Goal: Transaction & Acquisition: Purchase product/service

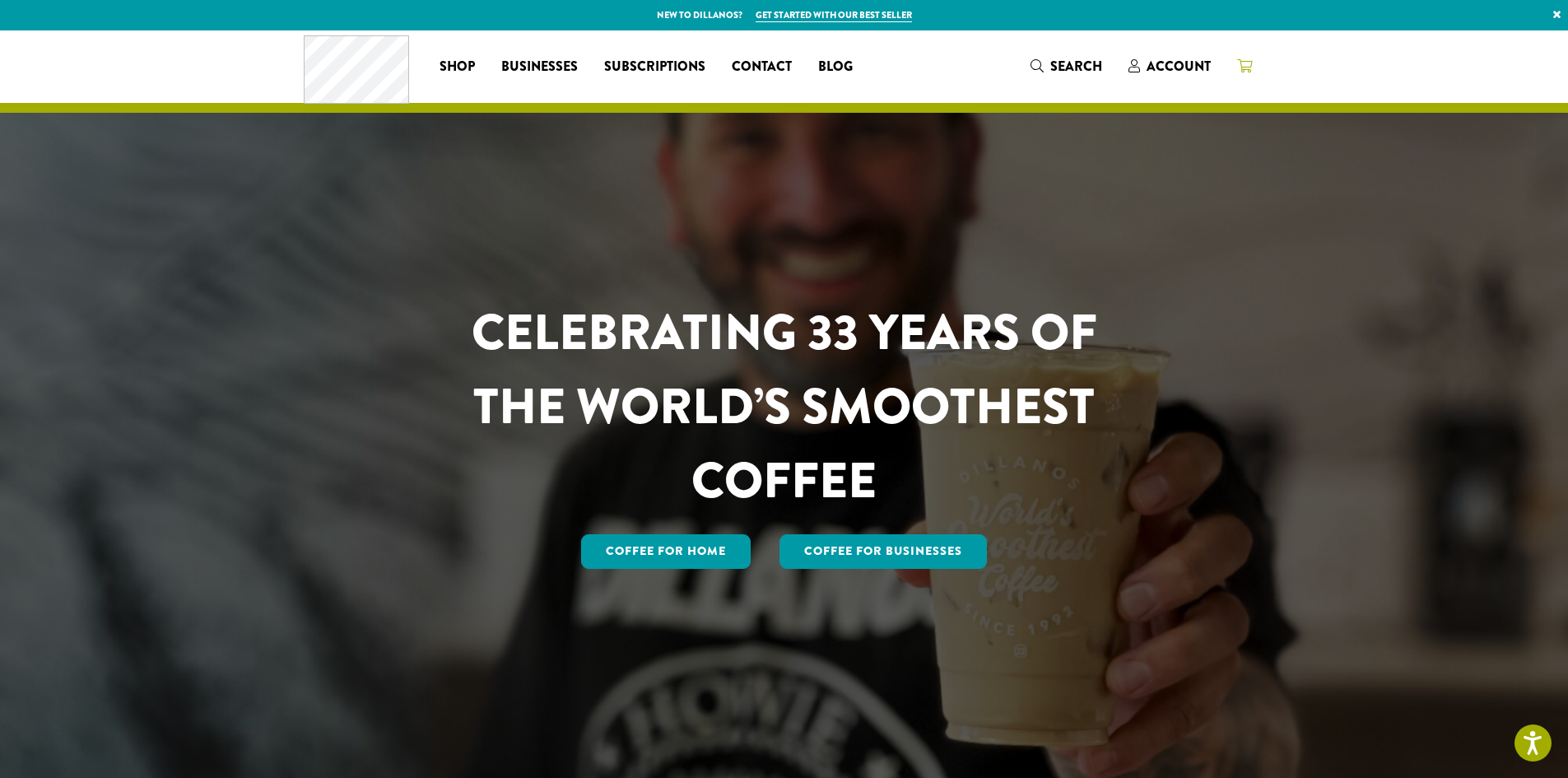
click at [1243, 70] on icon at bounding box center [1243, 66] width 14 height 13
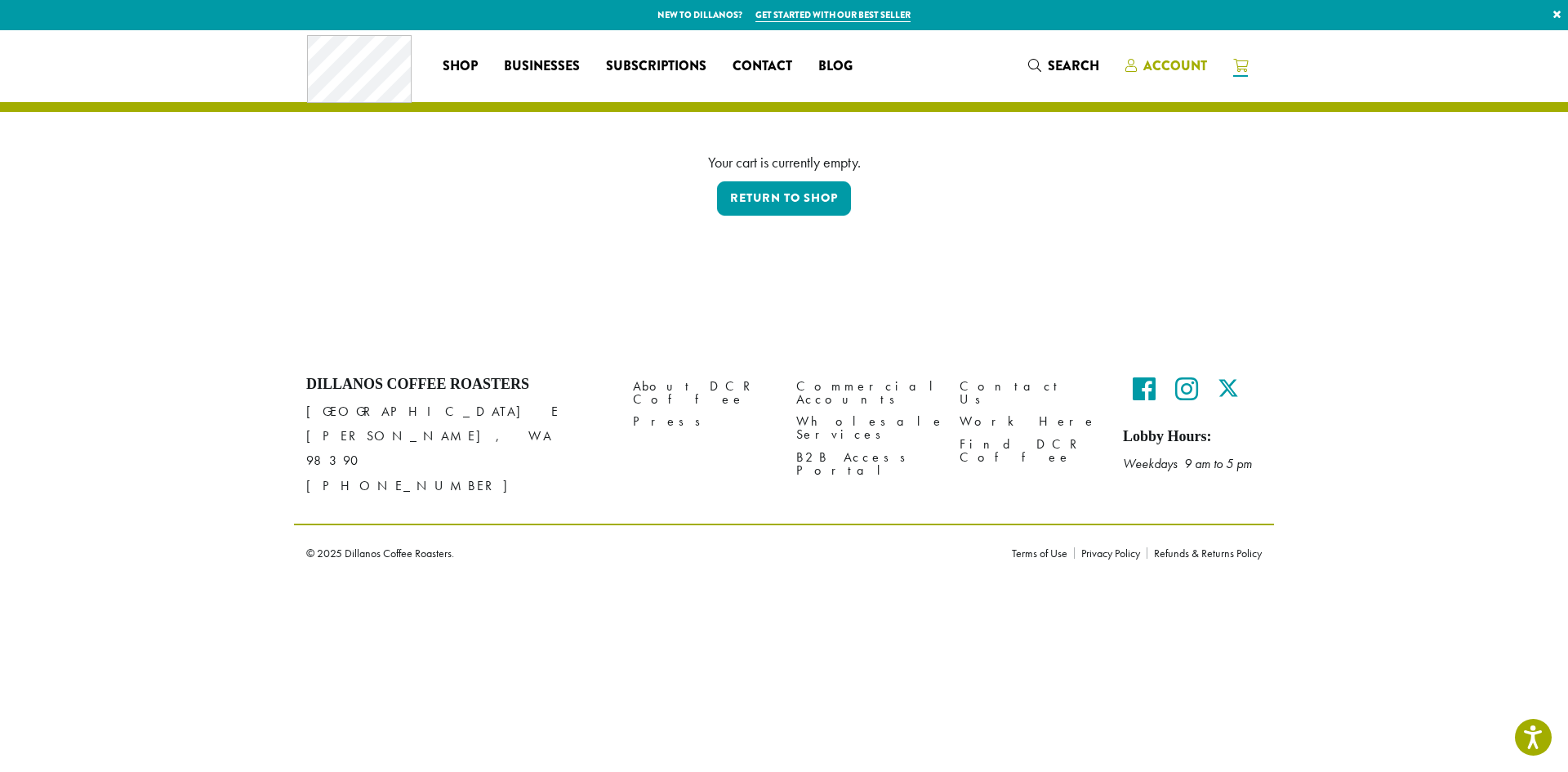
click at [1146, 73] on span "Account" at bounding box center [1175, 66] width 64 height 19
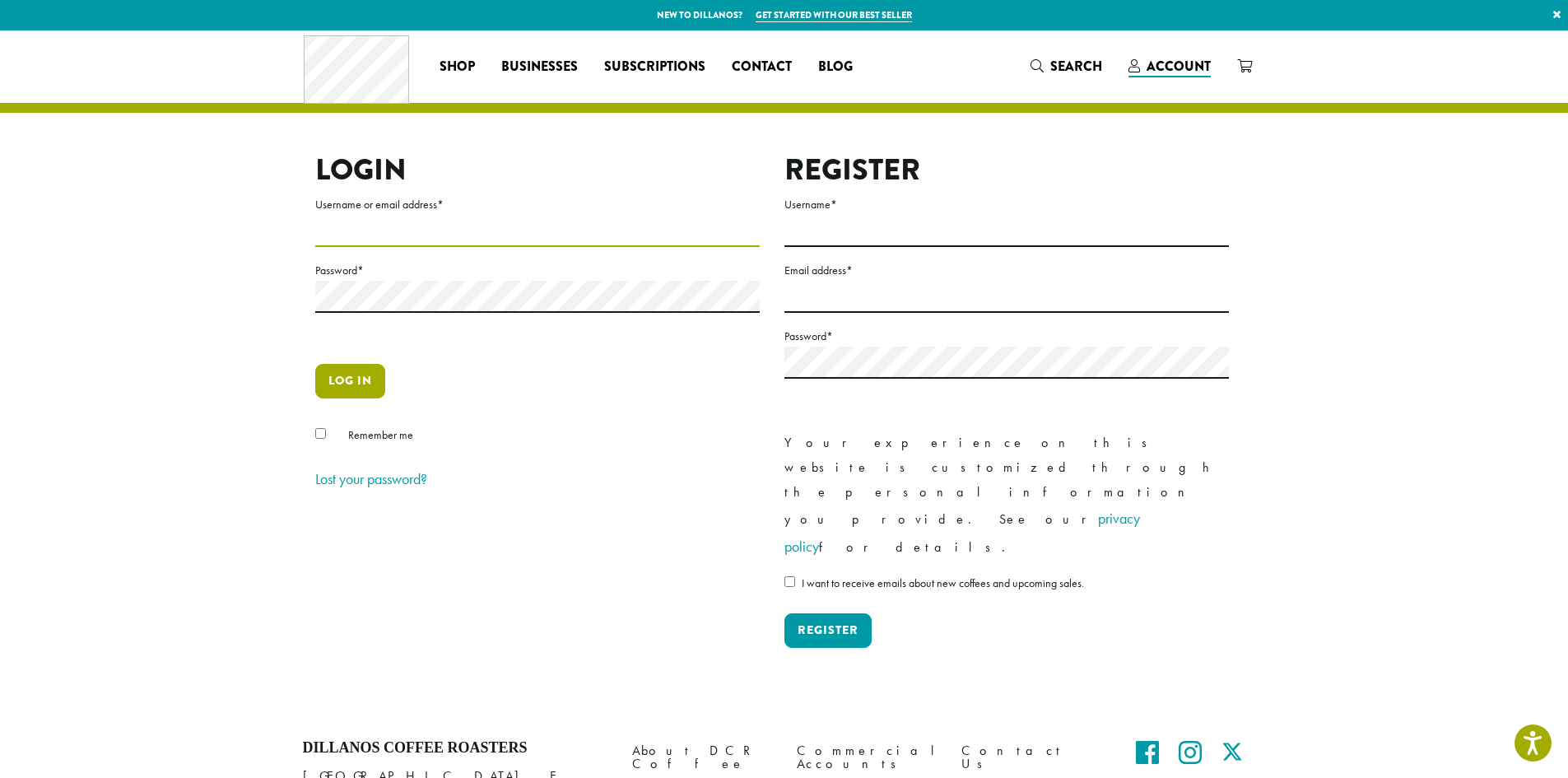
type input "**********"
click at [340, 378] on button "Log in" at bounding box center [349, 381] width 70 height 34
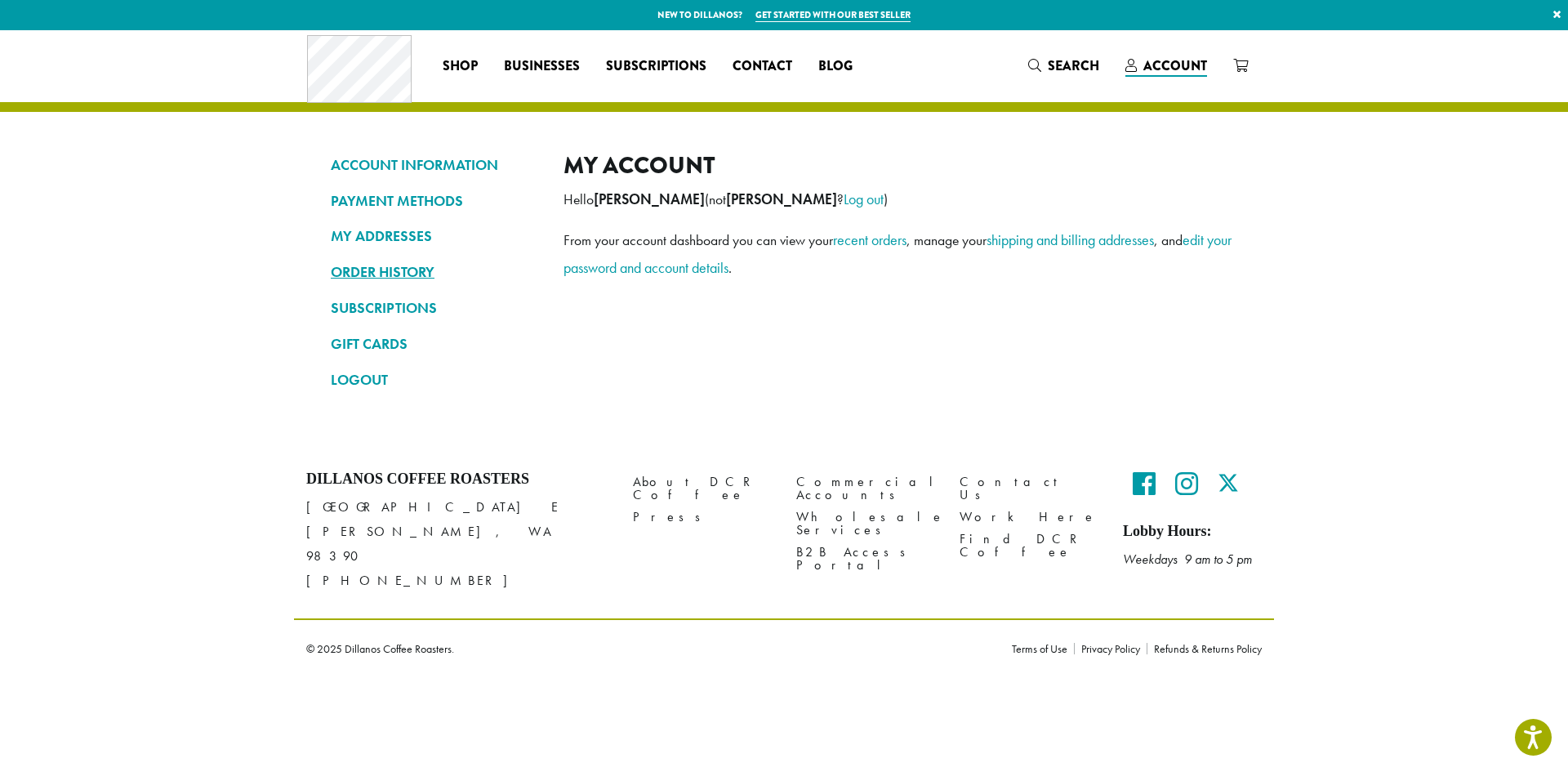
click at [408, 270] on link "ORDER HISTORY" at bounding box center [434, 272] width 208 height 28
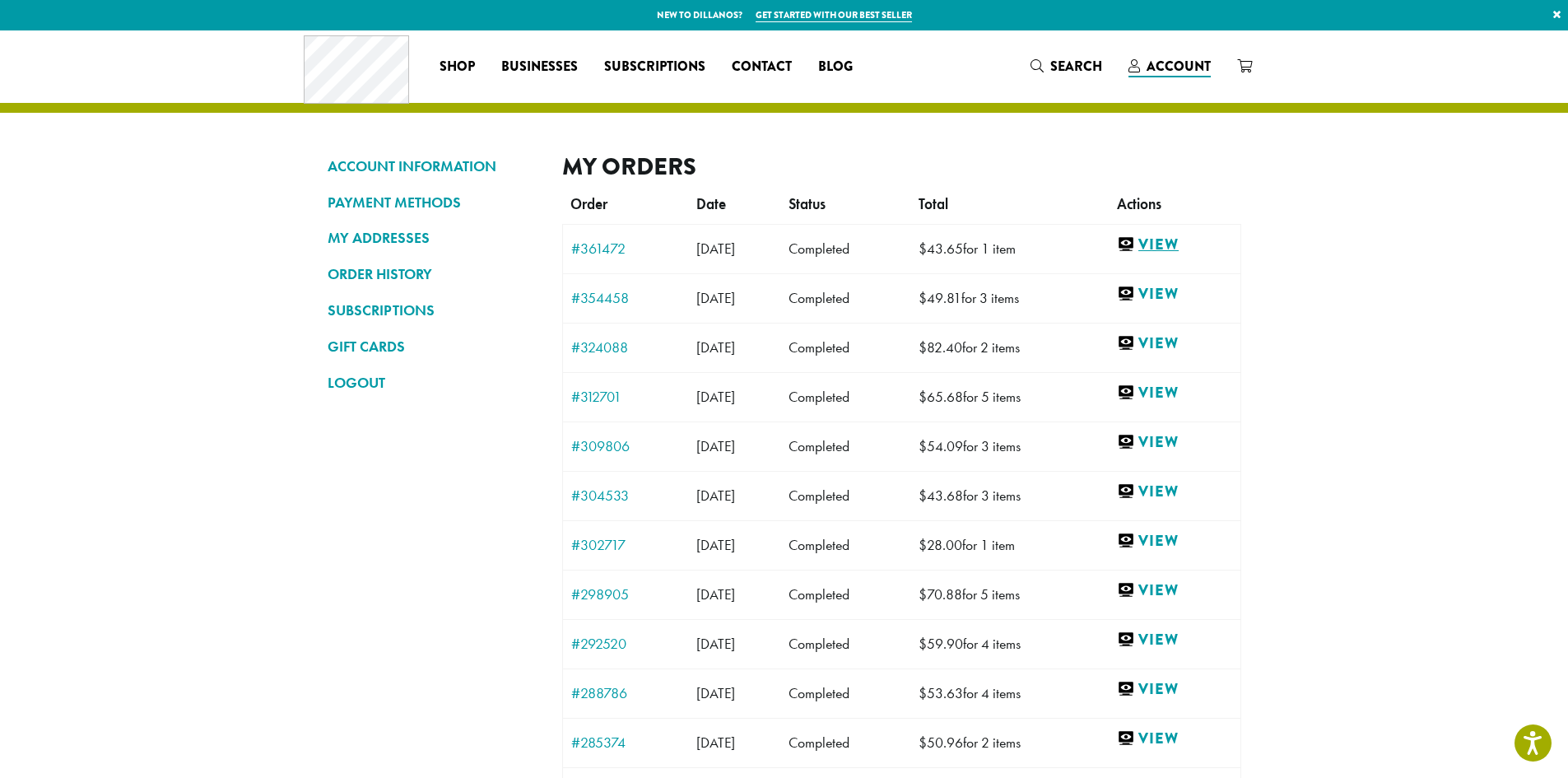
click at [1170, 244] on link "View" at bounding box center [1175, 244] width 115 height 20
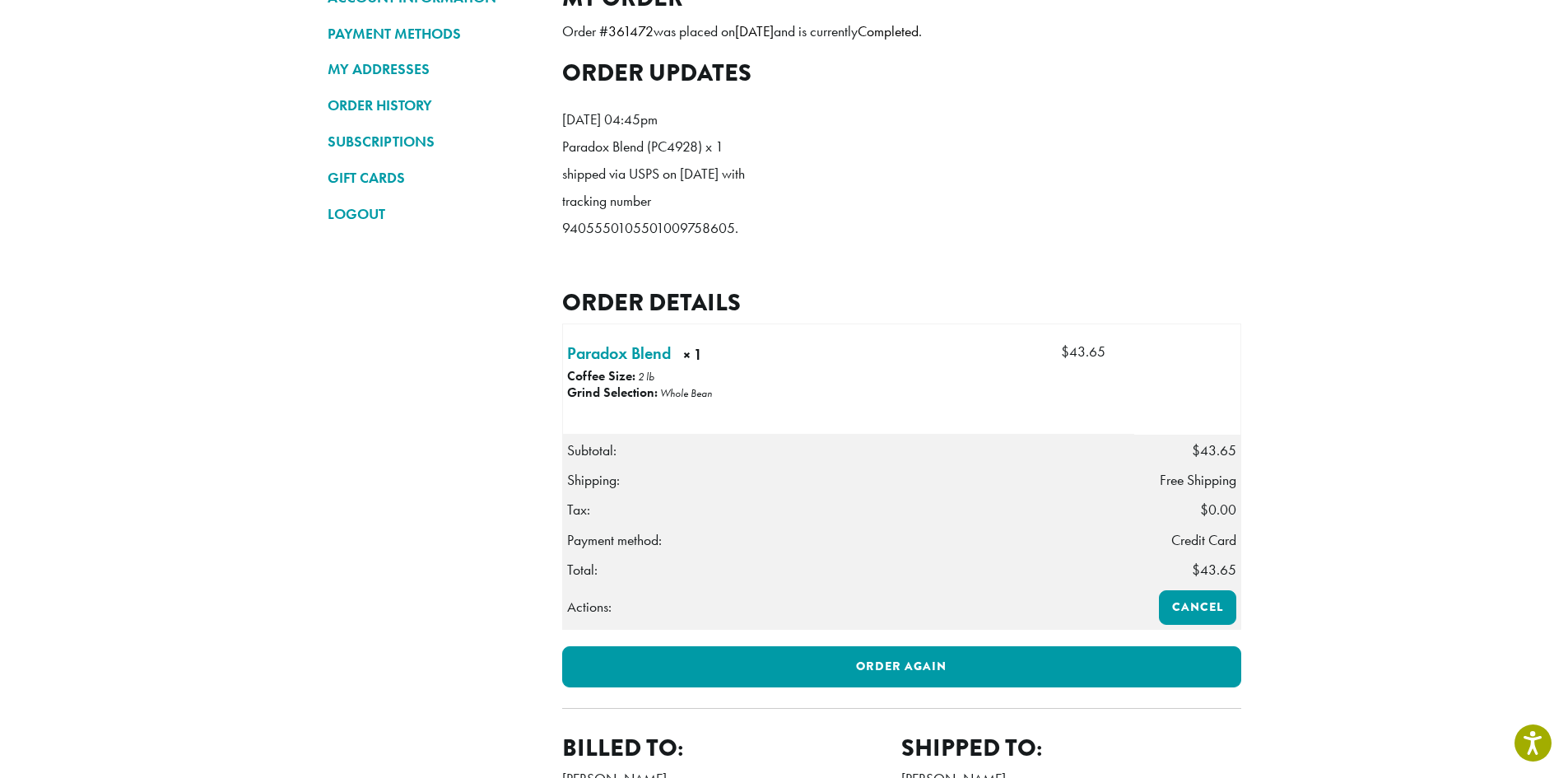
scroll to position [165, 0]
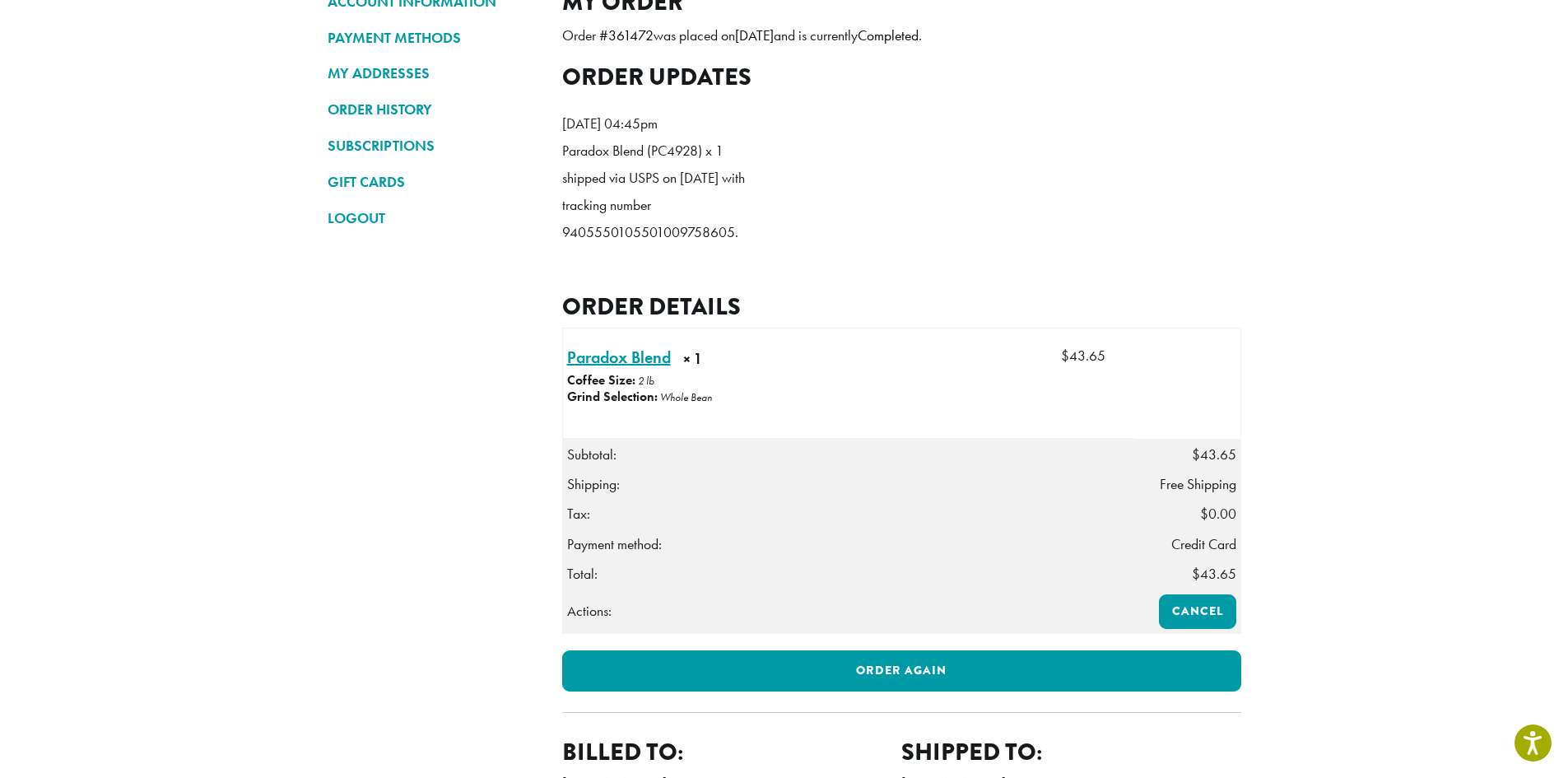
click at [655, 369] on link "Paradox Blend × 1" at bounding box center [618, 357] width 103 height 25
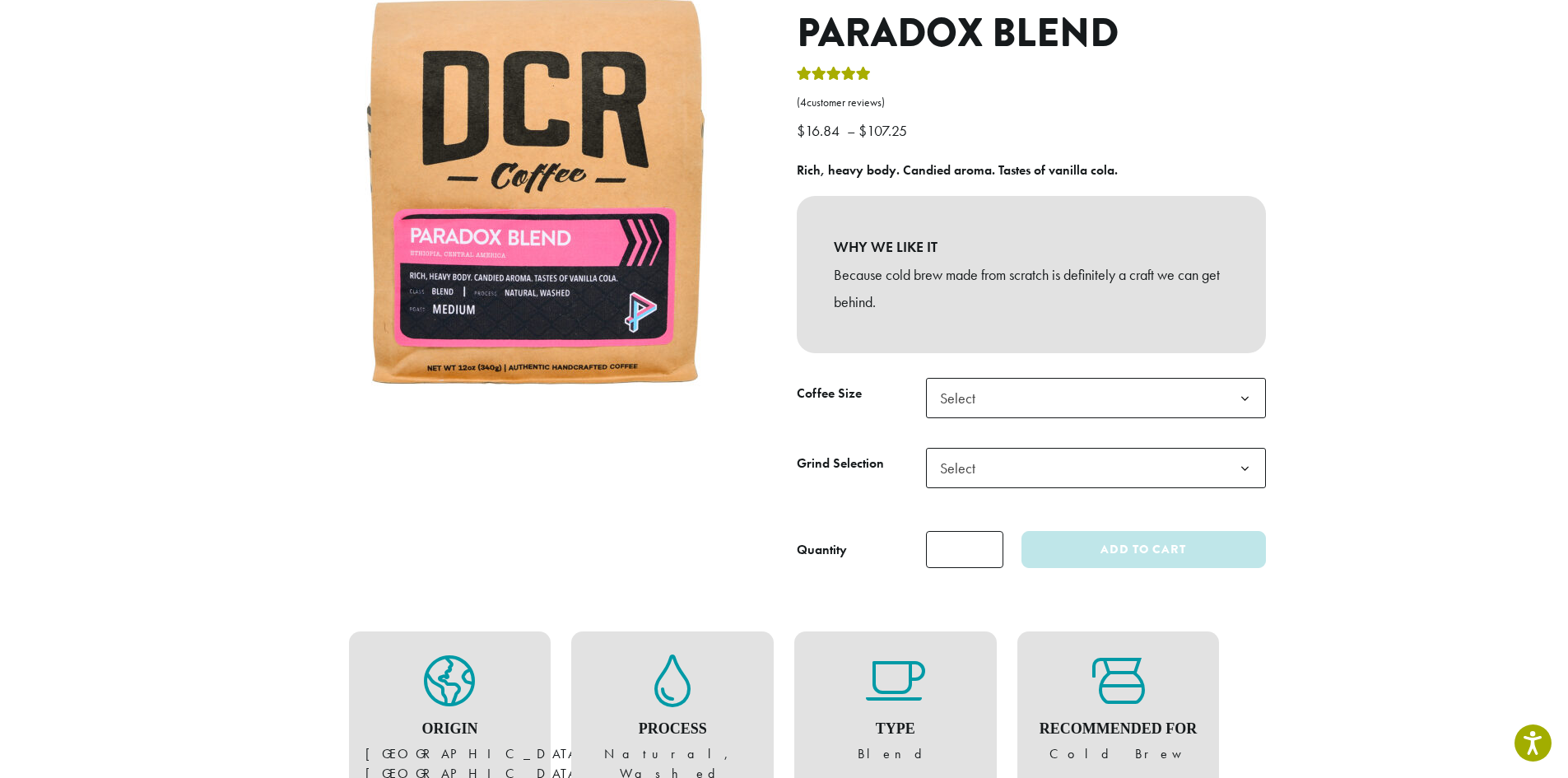
scroll to position [202, 0]
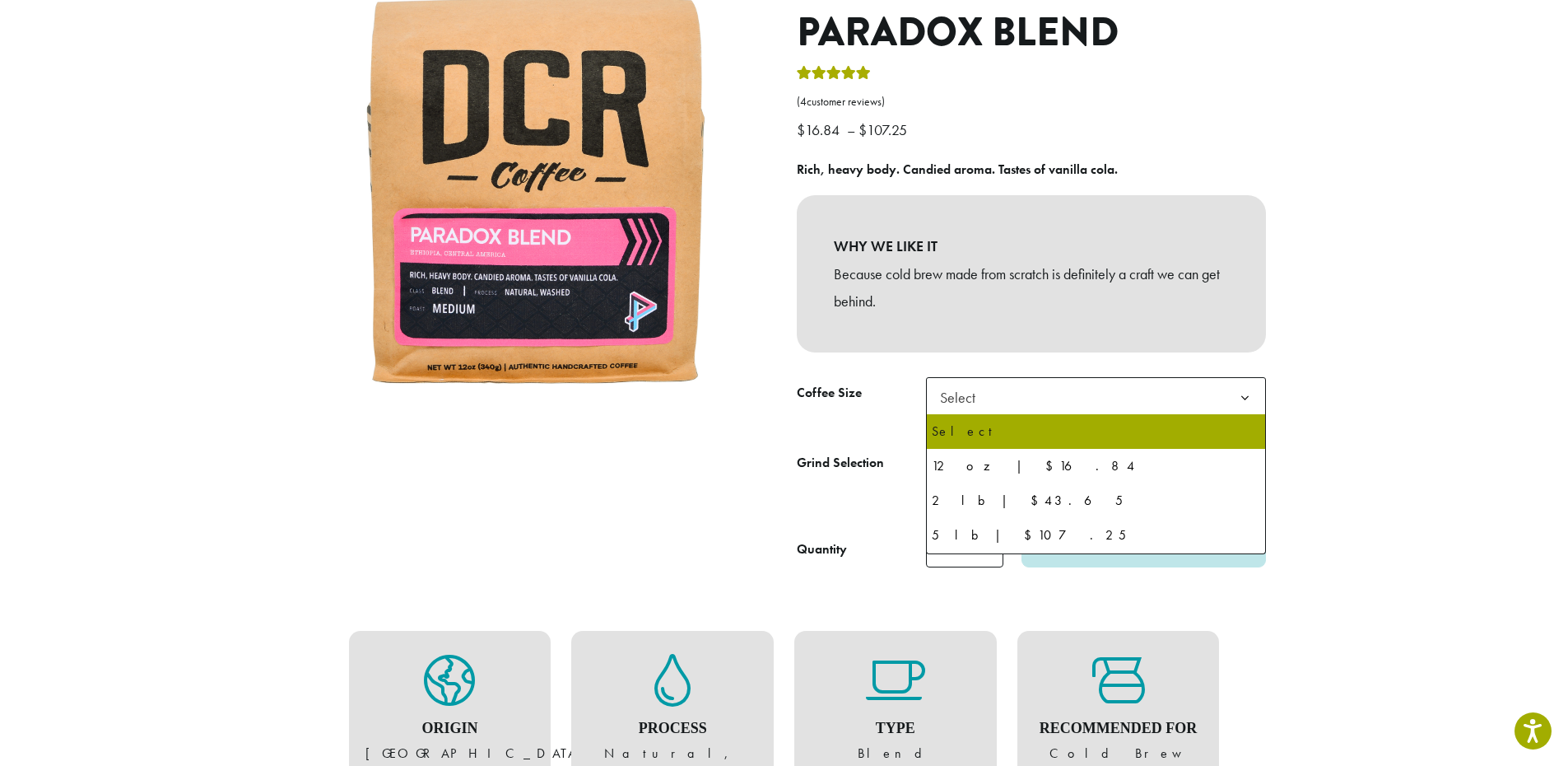
click at [1039, 396] on span "Select" at bounding box center [1095, 397] width 340 height 40
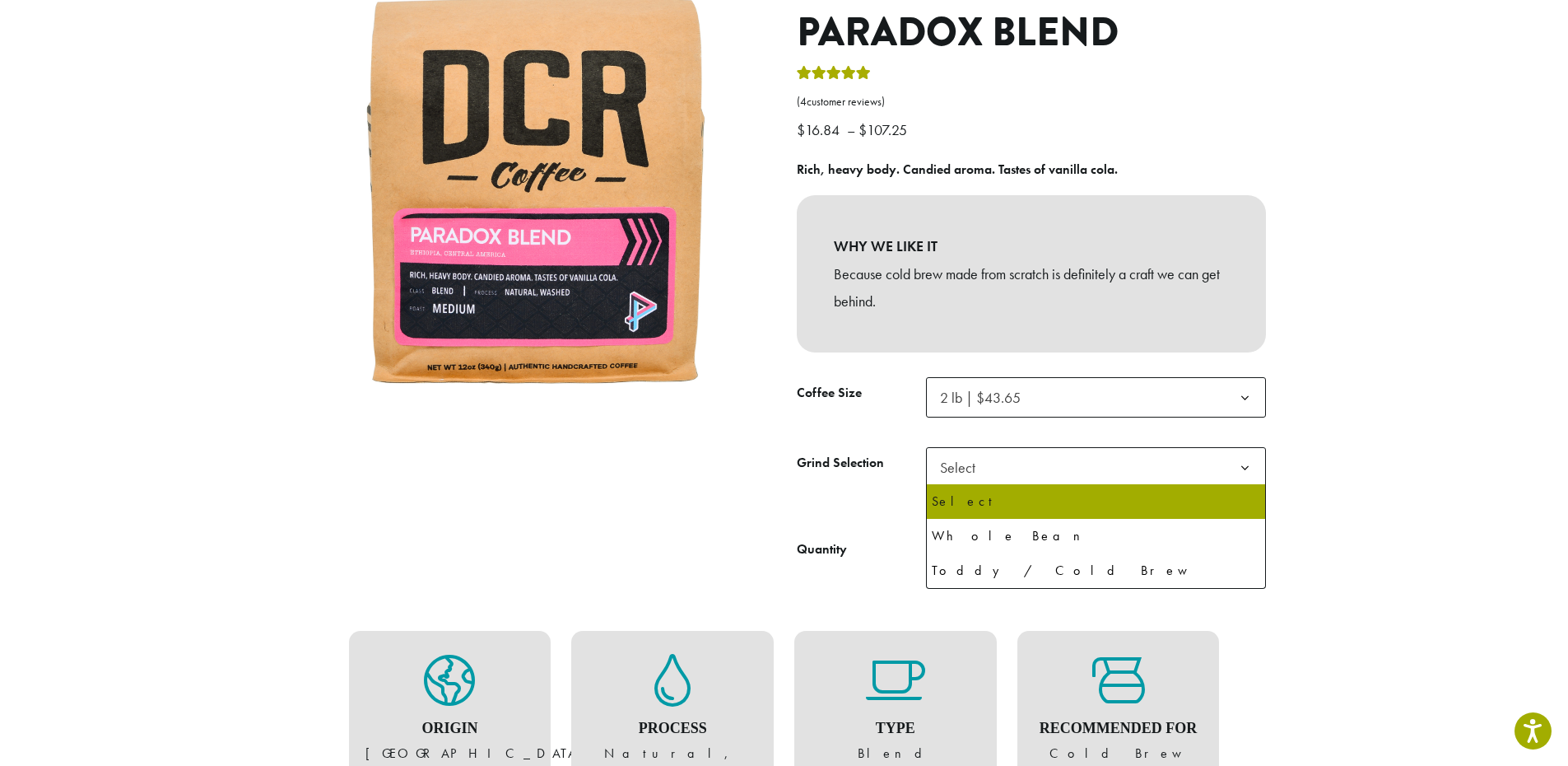
click at [1009, 467] on span "Select" at bounding box center [1095, 467] width 340 height 40
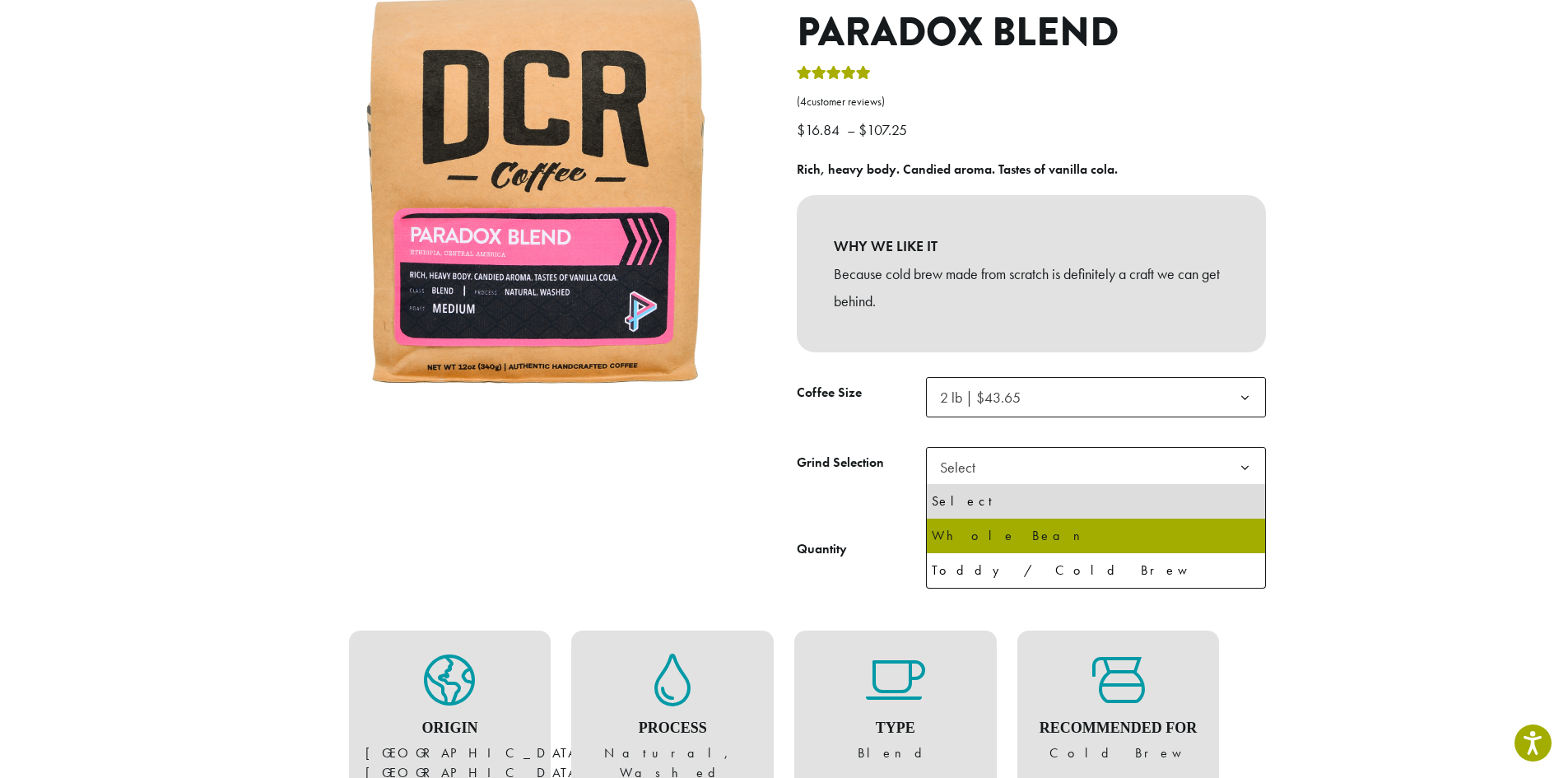
select select "**********"
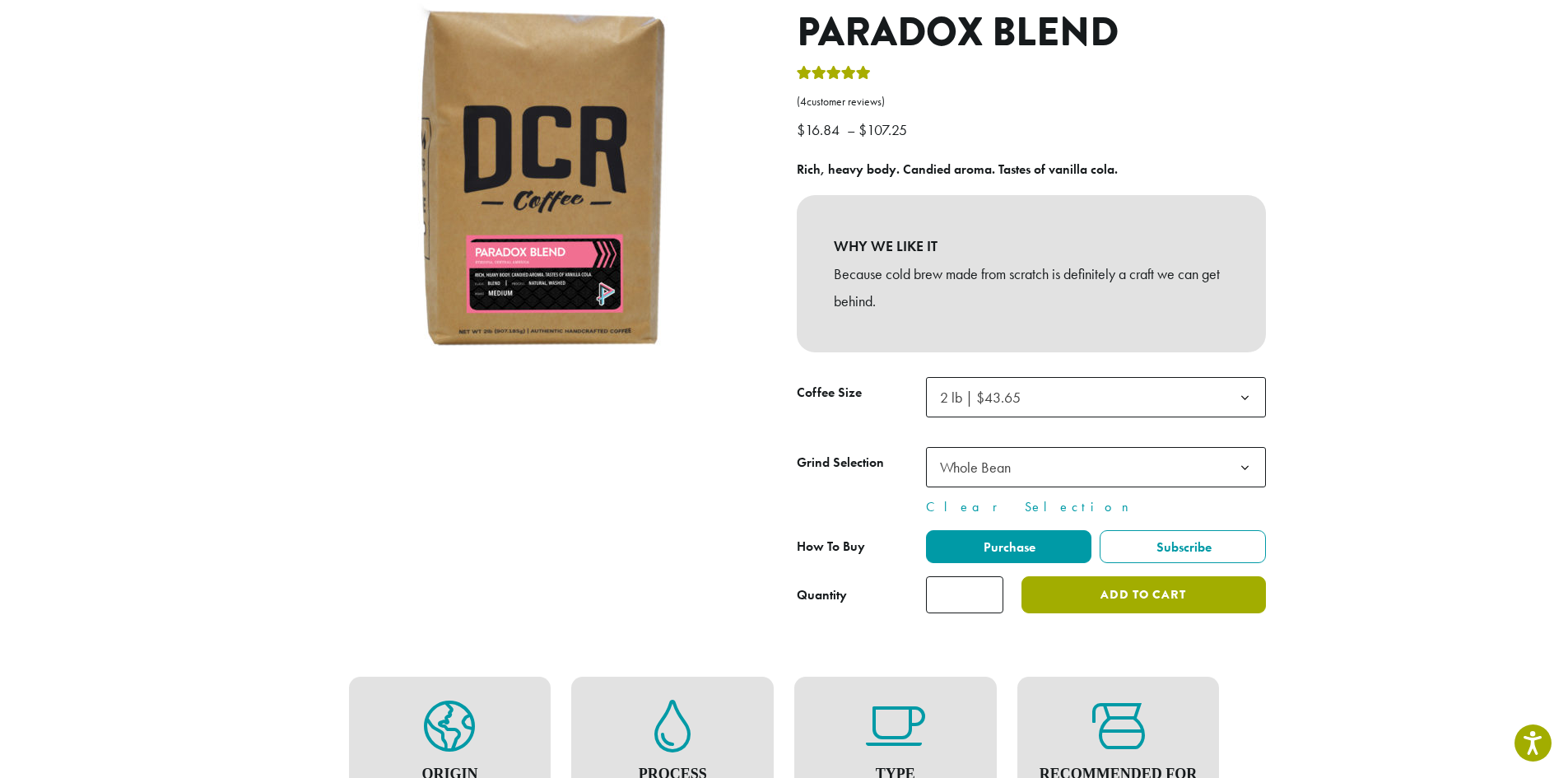
click at [1206, 592] on button "Add to cart" at bounding box center [1143, 594] width 244 height 37
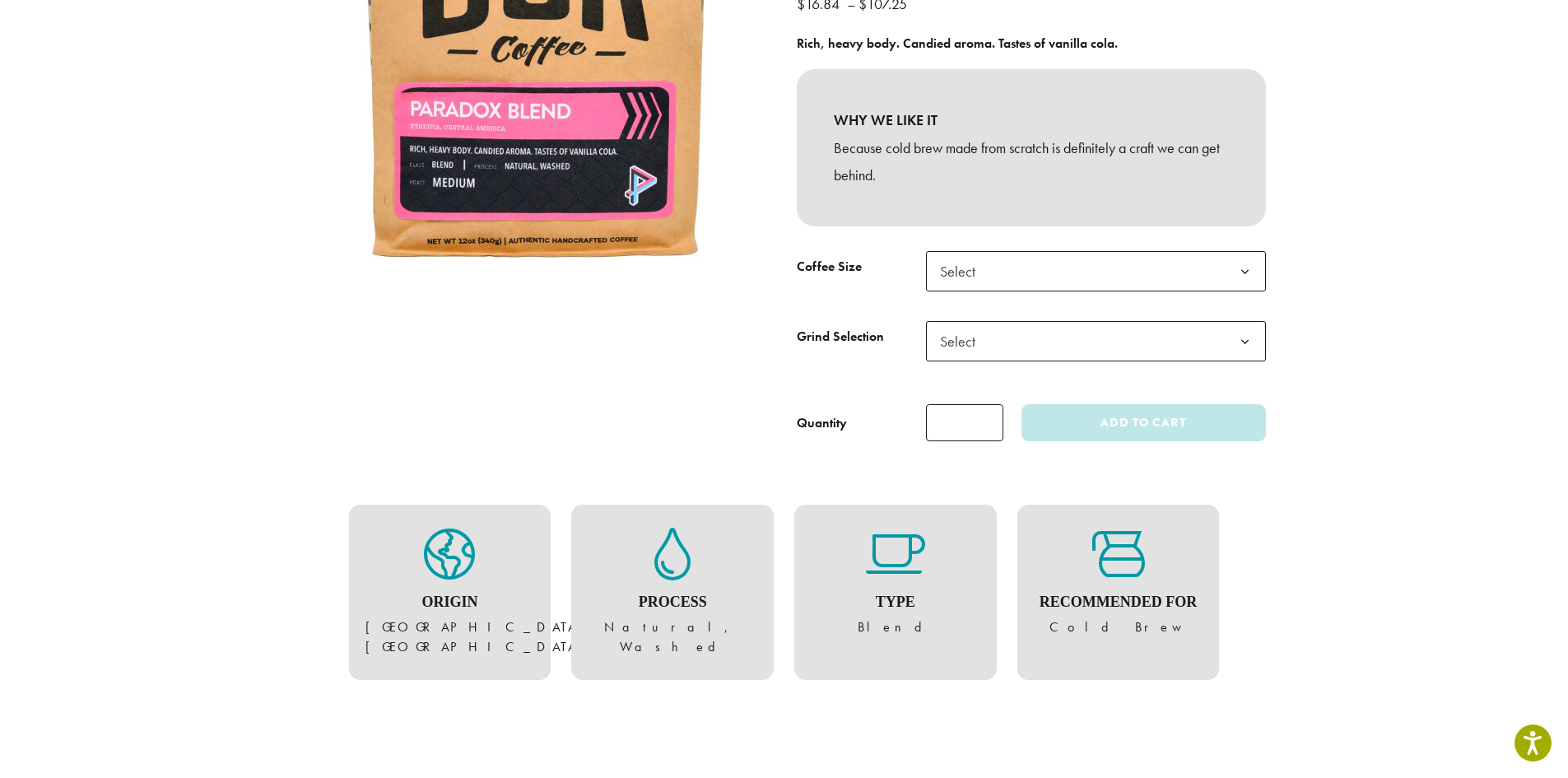
scroll to position [349, 0]
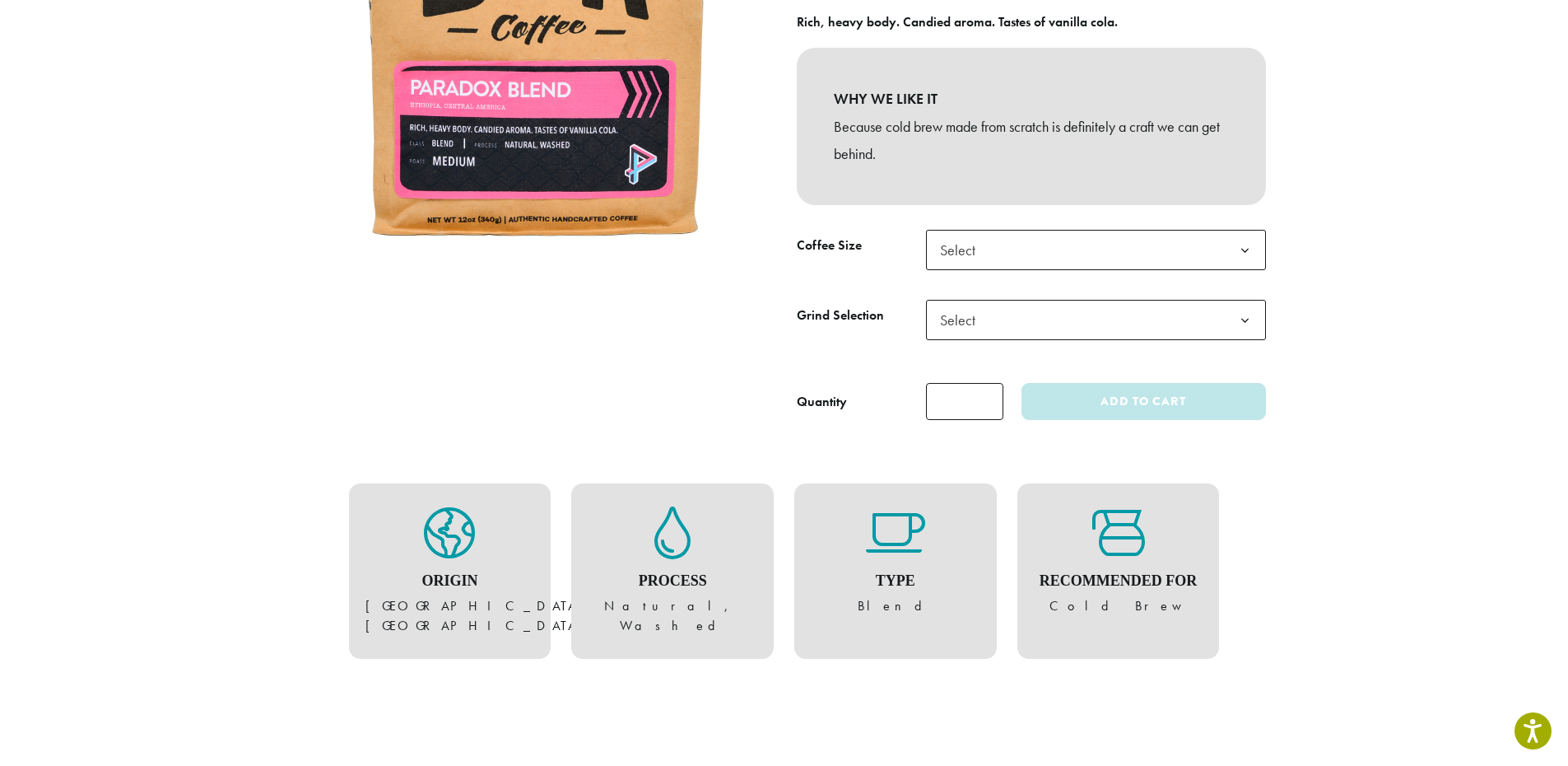
click at [1233, 254] on b at bounding box center [1244, 251] width 40 height 40
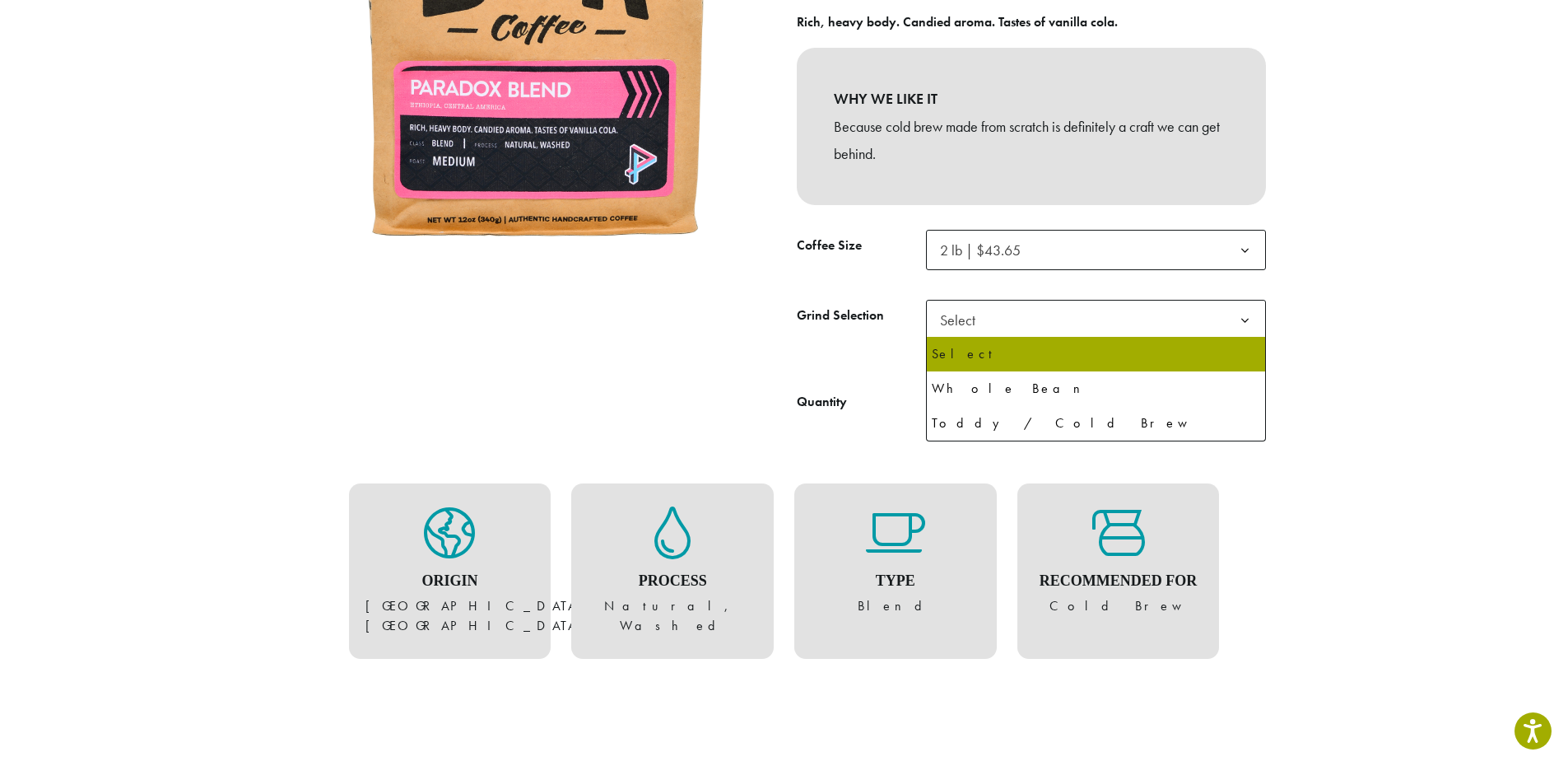
click at [1062, 333] on span "Select" at bounding box center [1095, 320] width 340 height 40
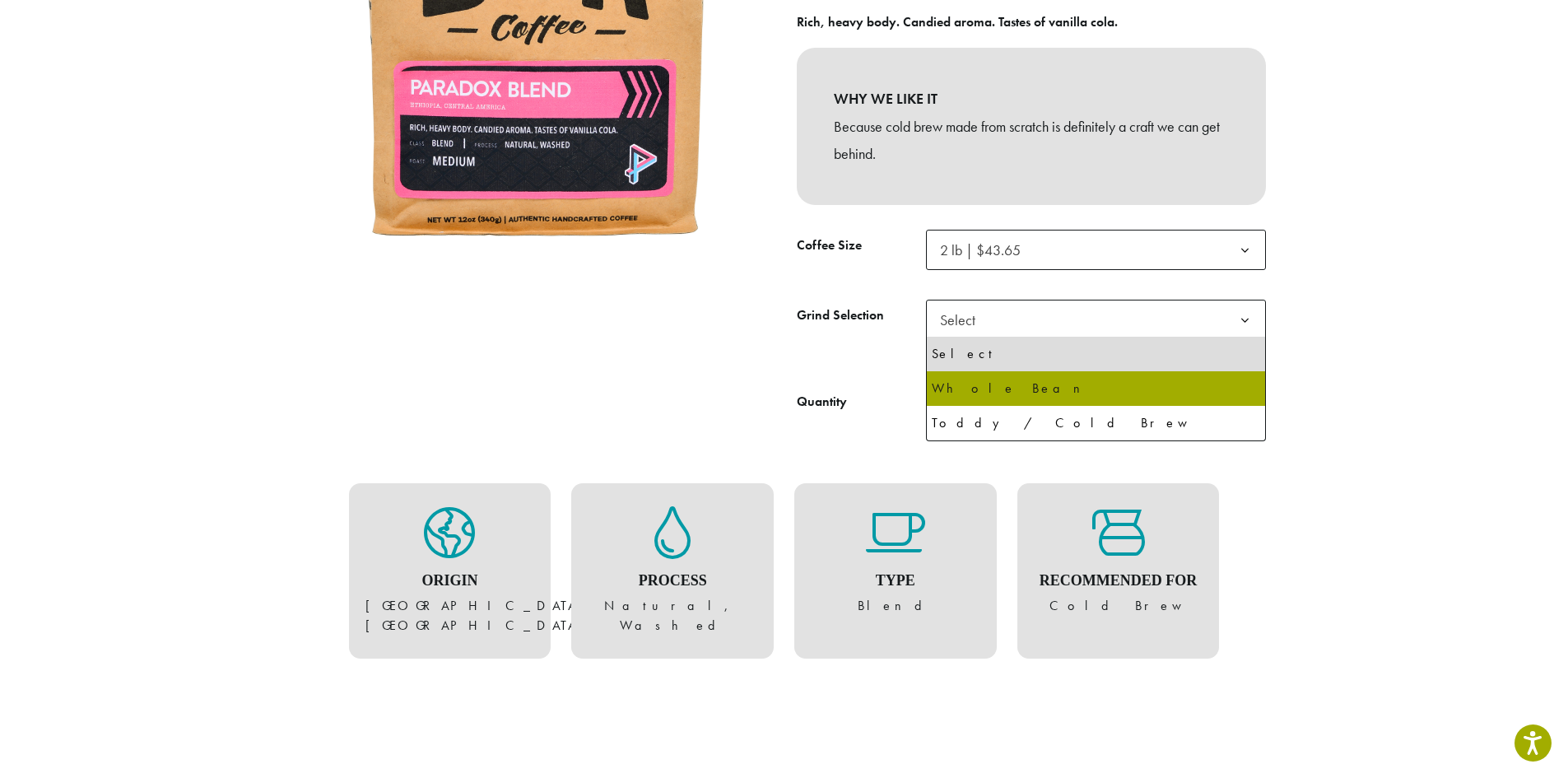
select select "**********"
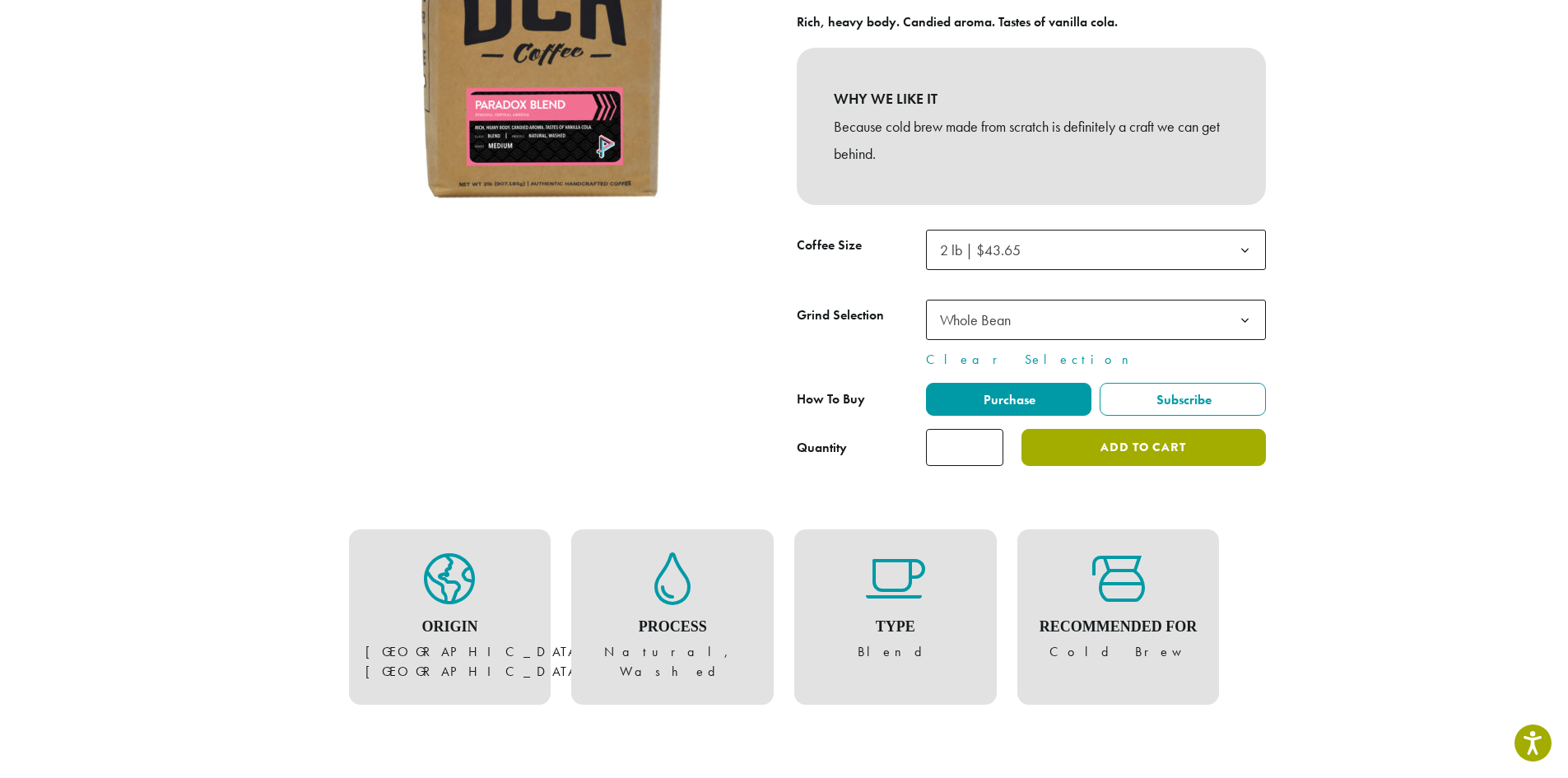
click at [1180, 450] on button "Add to cart" at bounding box center [1143, 447] width 244 height 37
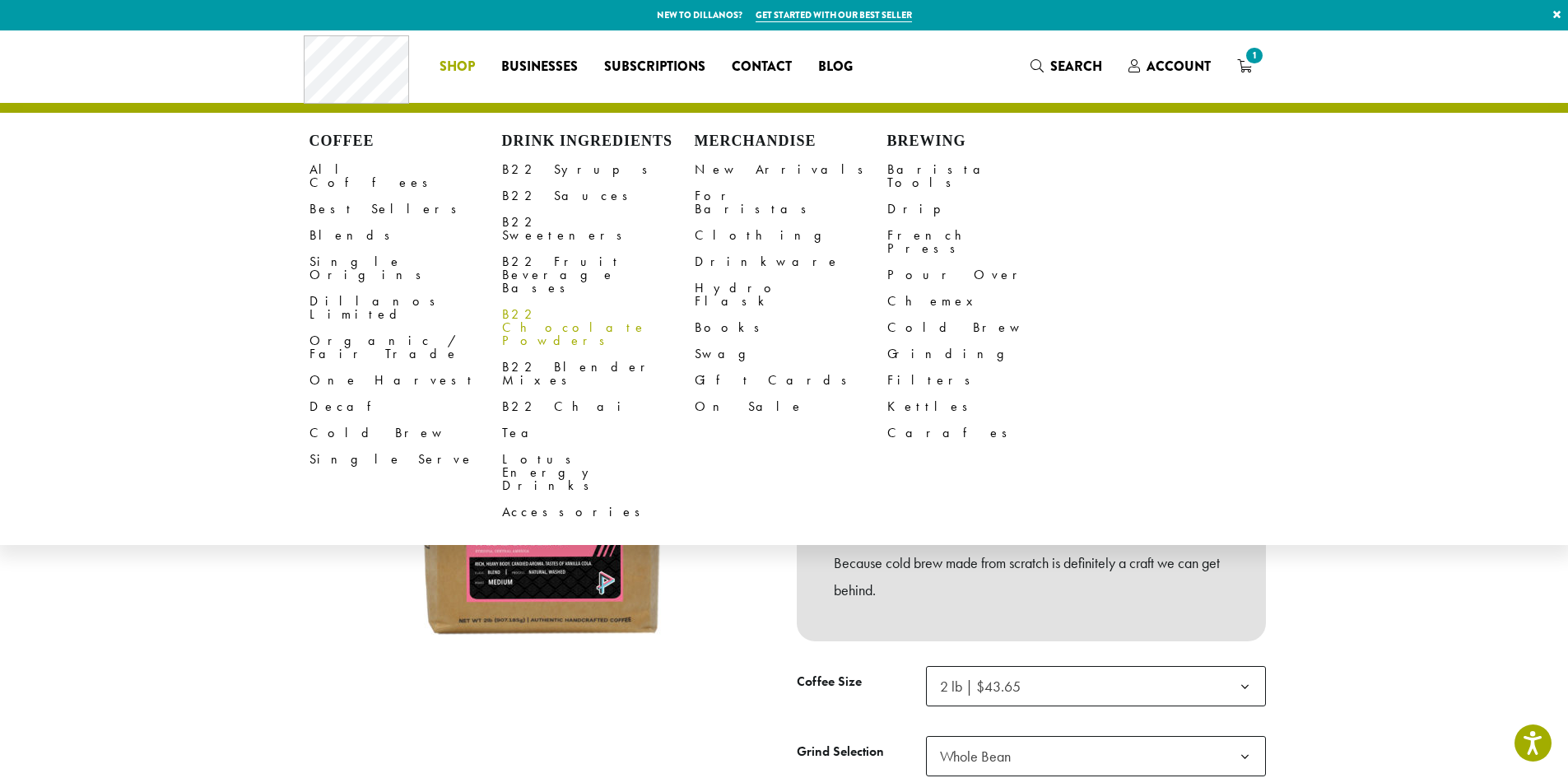
click at [541, 301] on link "B22 Chocolate Powders" at bounding box center [598, 327] width 192 height 53
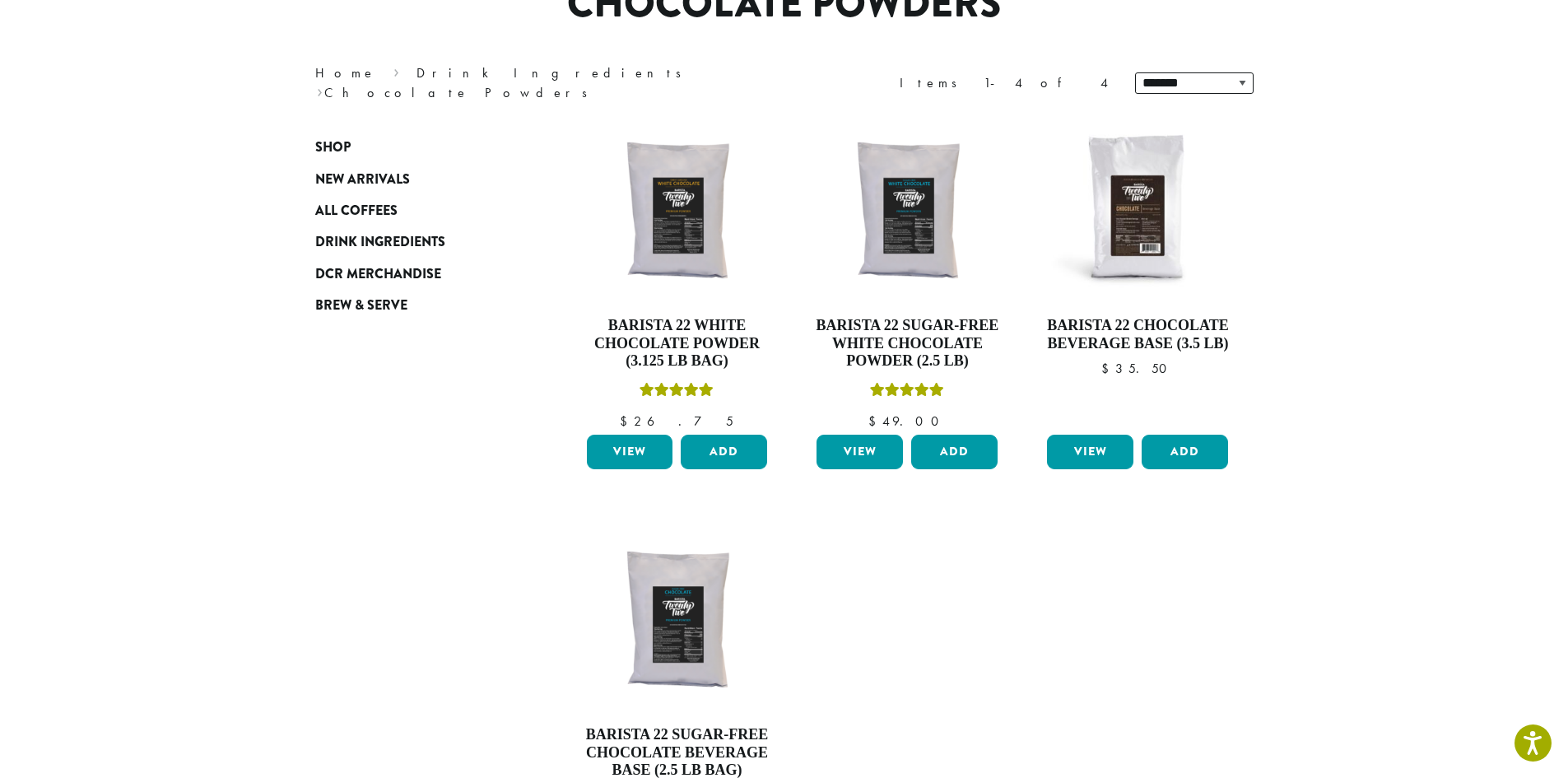
scroll to position [173, 0]
click at [726, 451] on button "Add" at bounding box center [724, 451] width 86 height 34
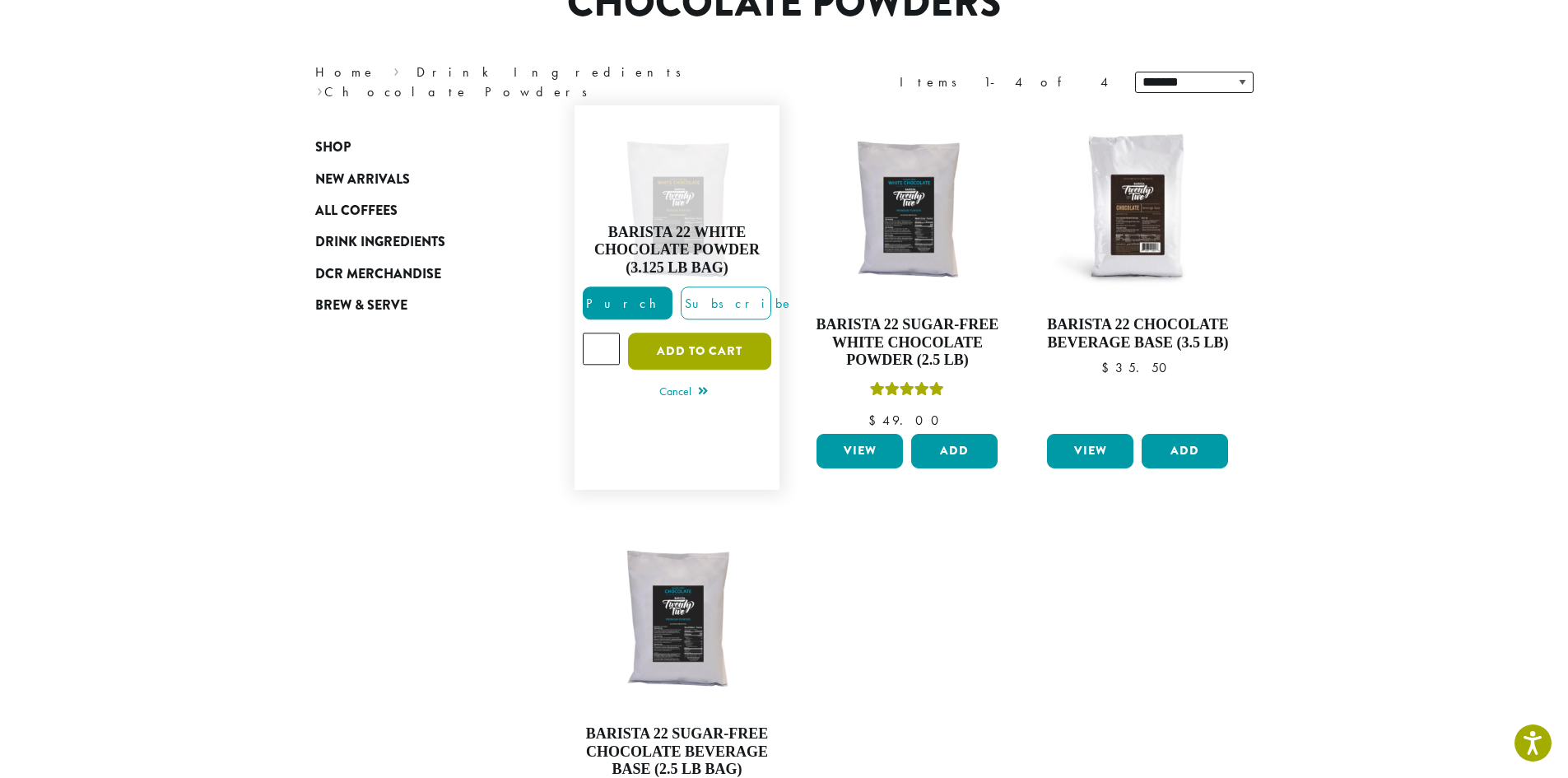
click at [679, 351] on button "Add to cart" at bounding box center [700, 351] width 144 height 37
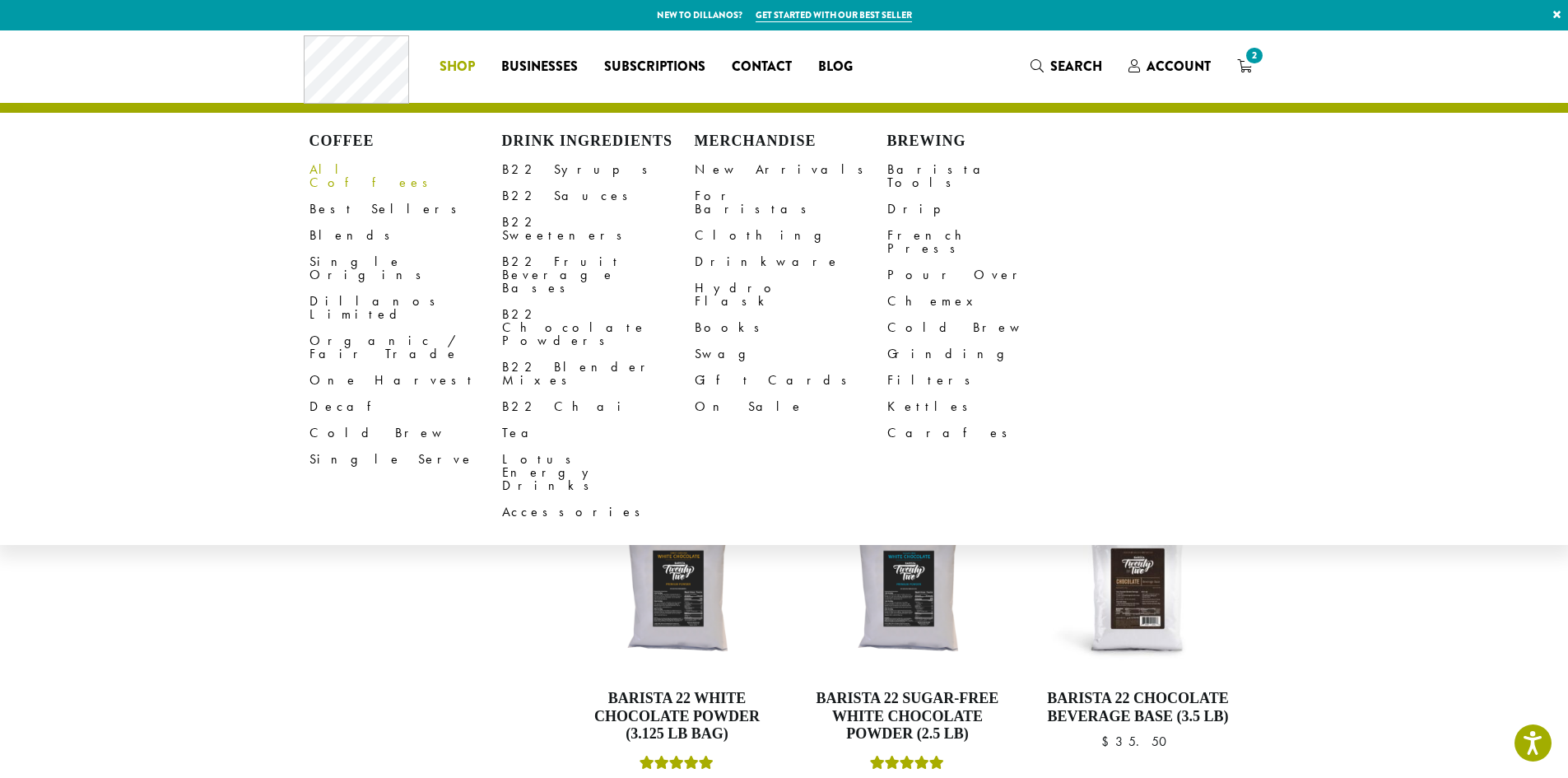
click at [347, 171] on link "All Coffees" at bounding box center [405, 175] width 192 height 39
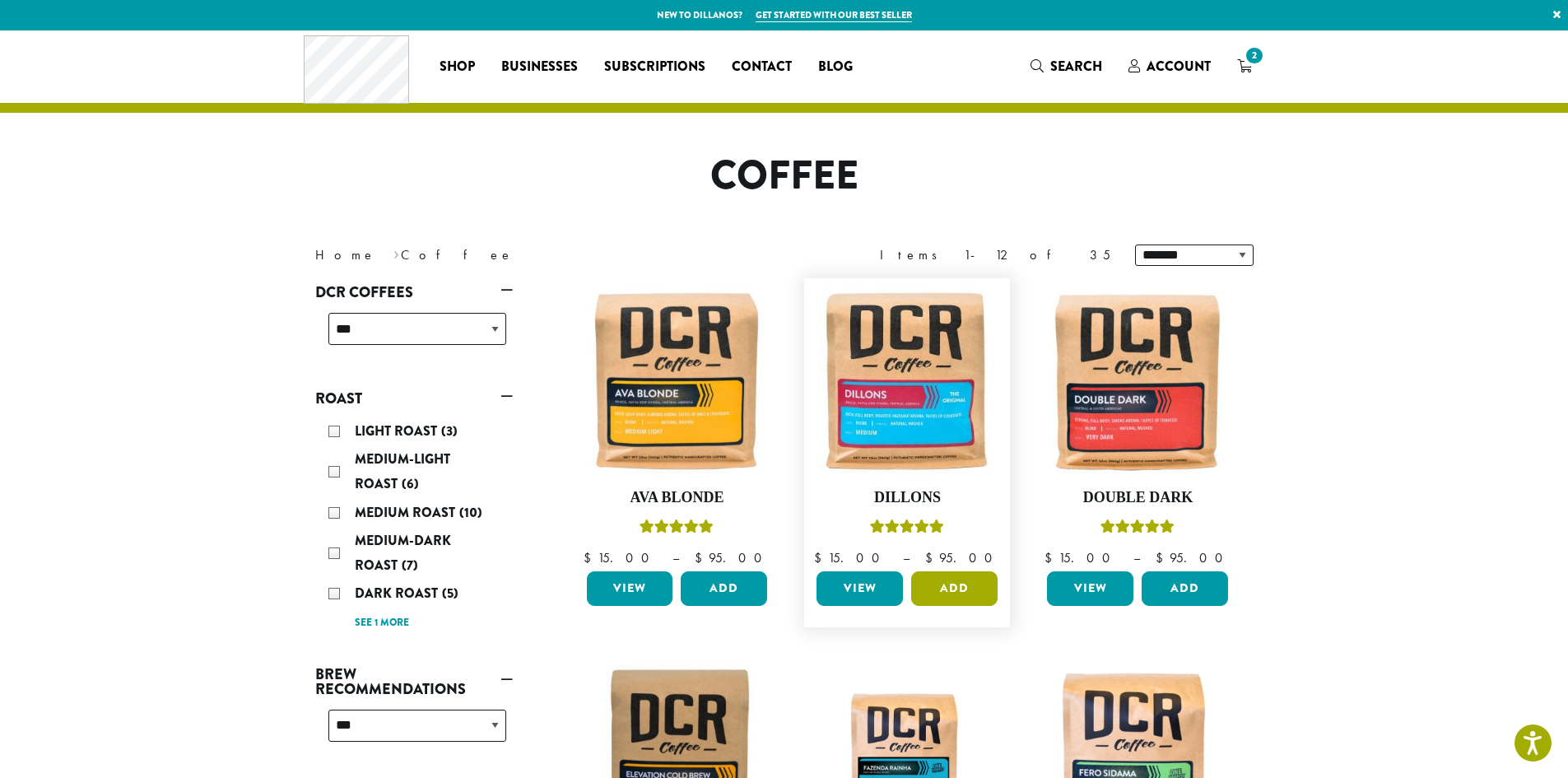
click at [963, 590] on button "Add" at bounding box center [954, 589] width 86 height 34
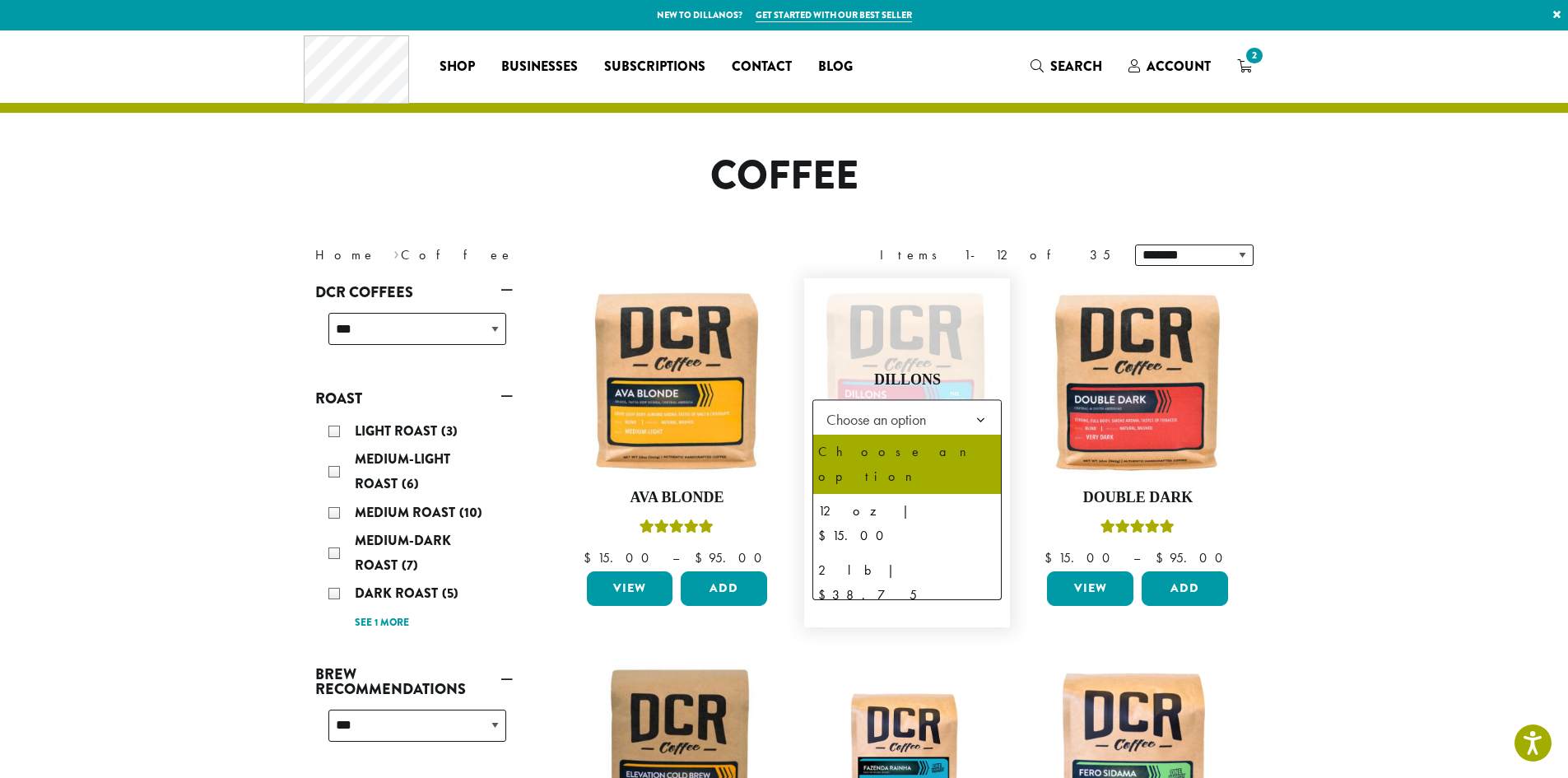
click at [953, 432] on span "Choose an option" at bounding box center [907, 419] width 190 height 40
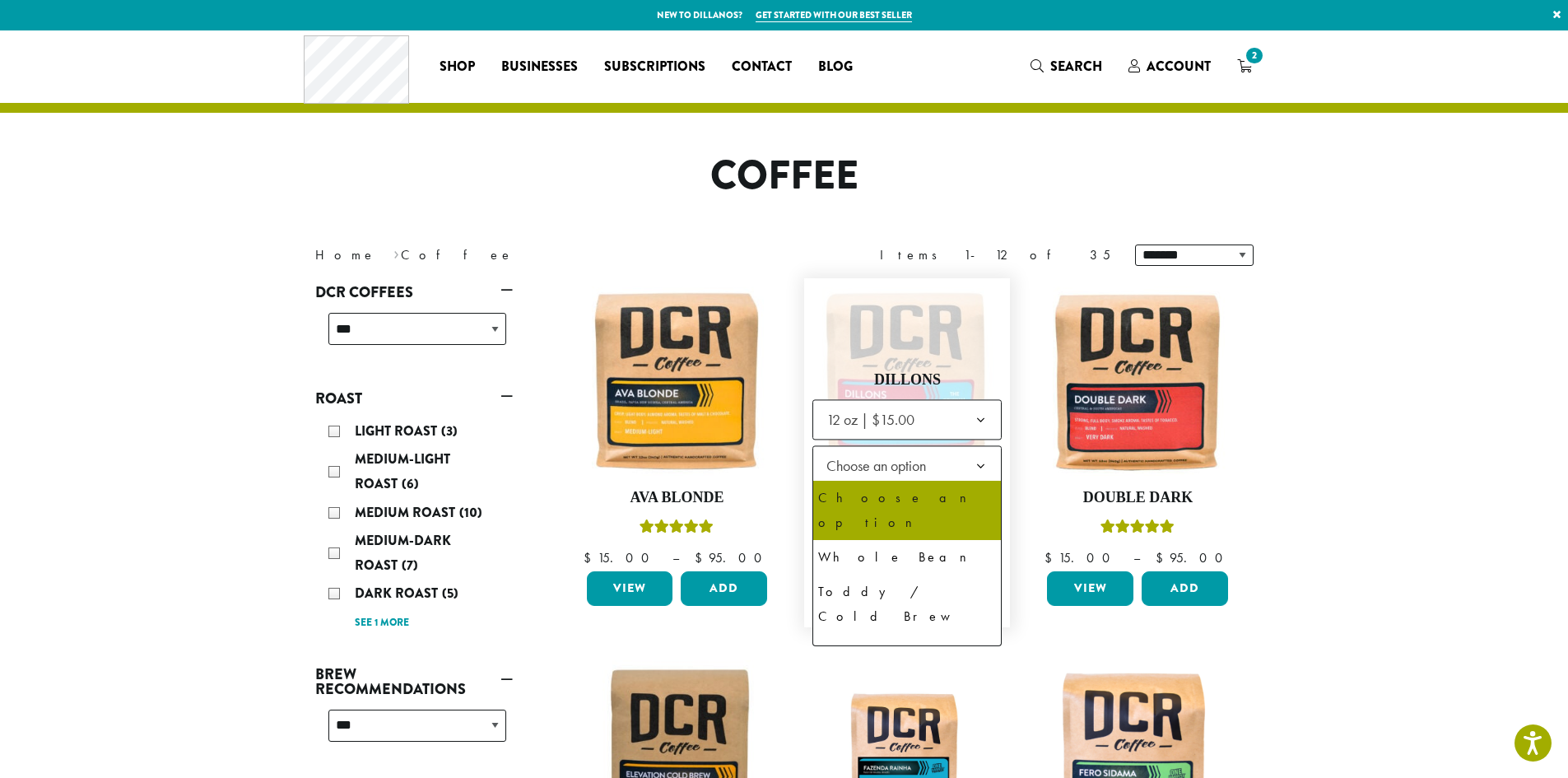
click at [922, 473] on span "Choose an option" at bounding box center [881, 465] width 123 height 33
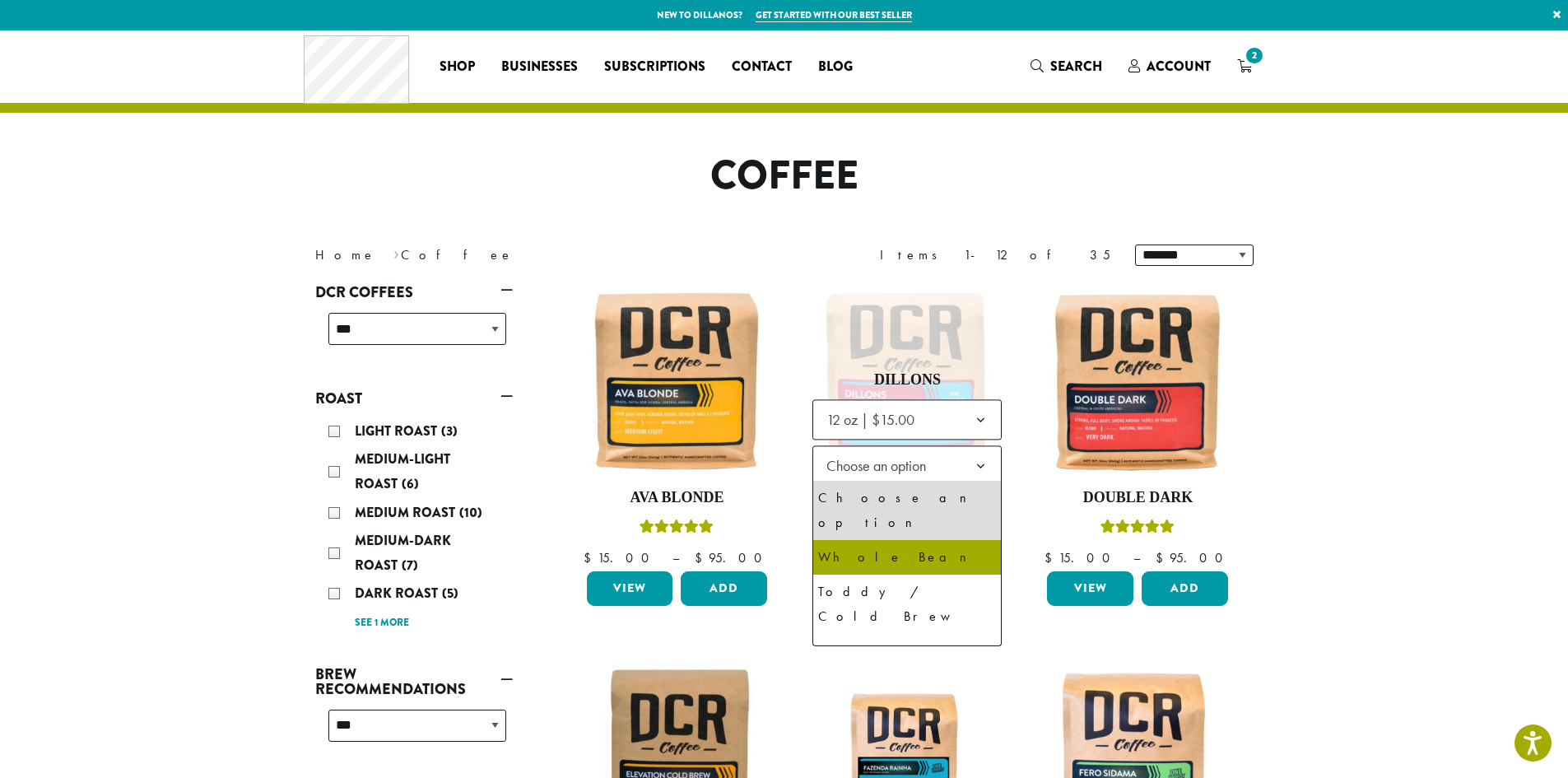
select select "*********"
select select "**********"
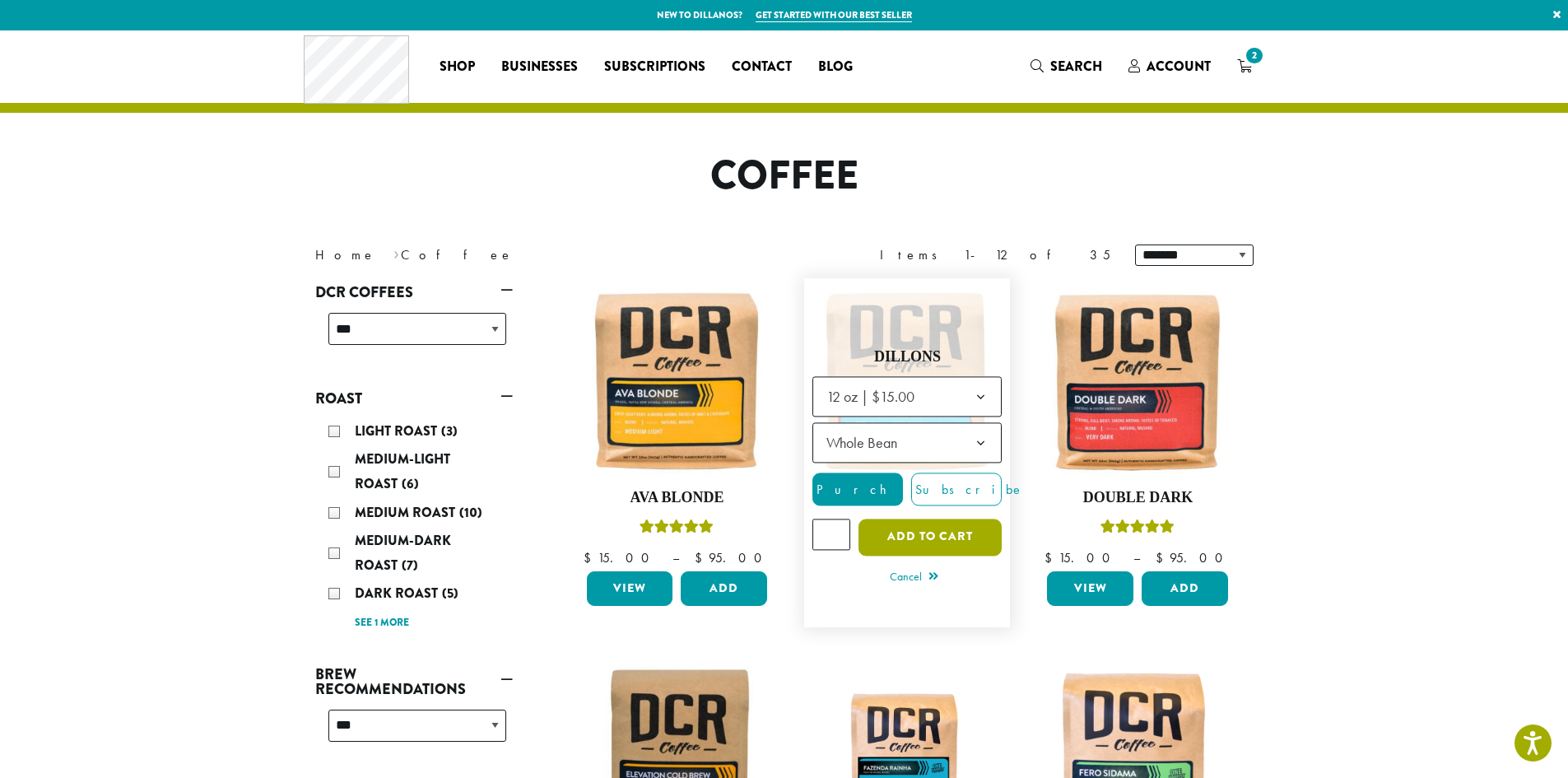
click at [950, 522] on button "Add to cart" at bounding box center [930, 537] width 144 height 37
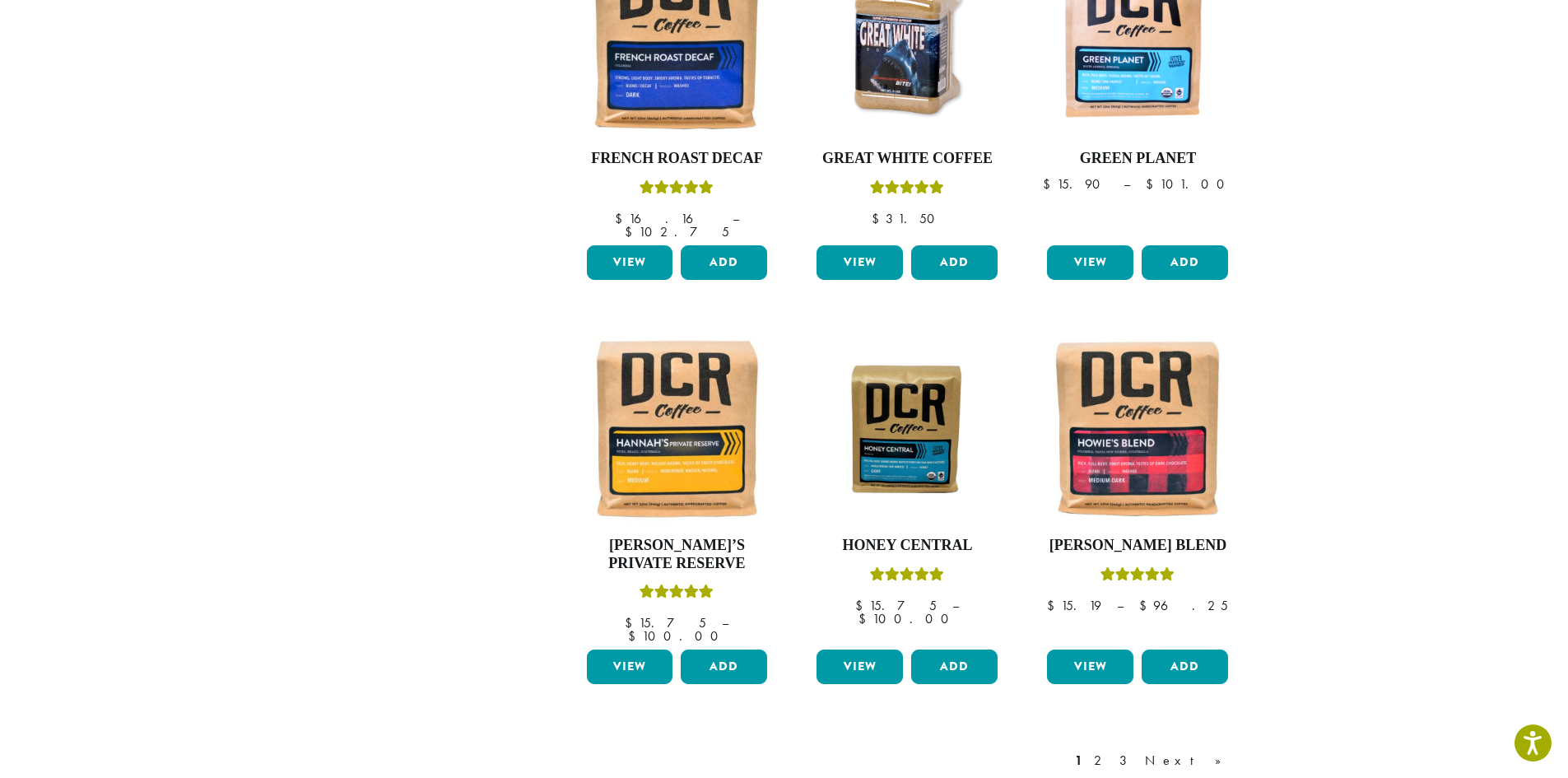
scroll to position [1100, 0]
click at [1218, 749] on link "Next »" at bounding box center [1189, 759] width 95 height 20
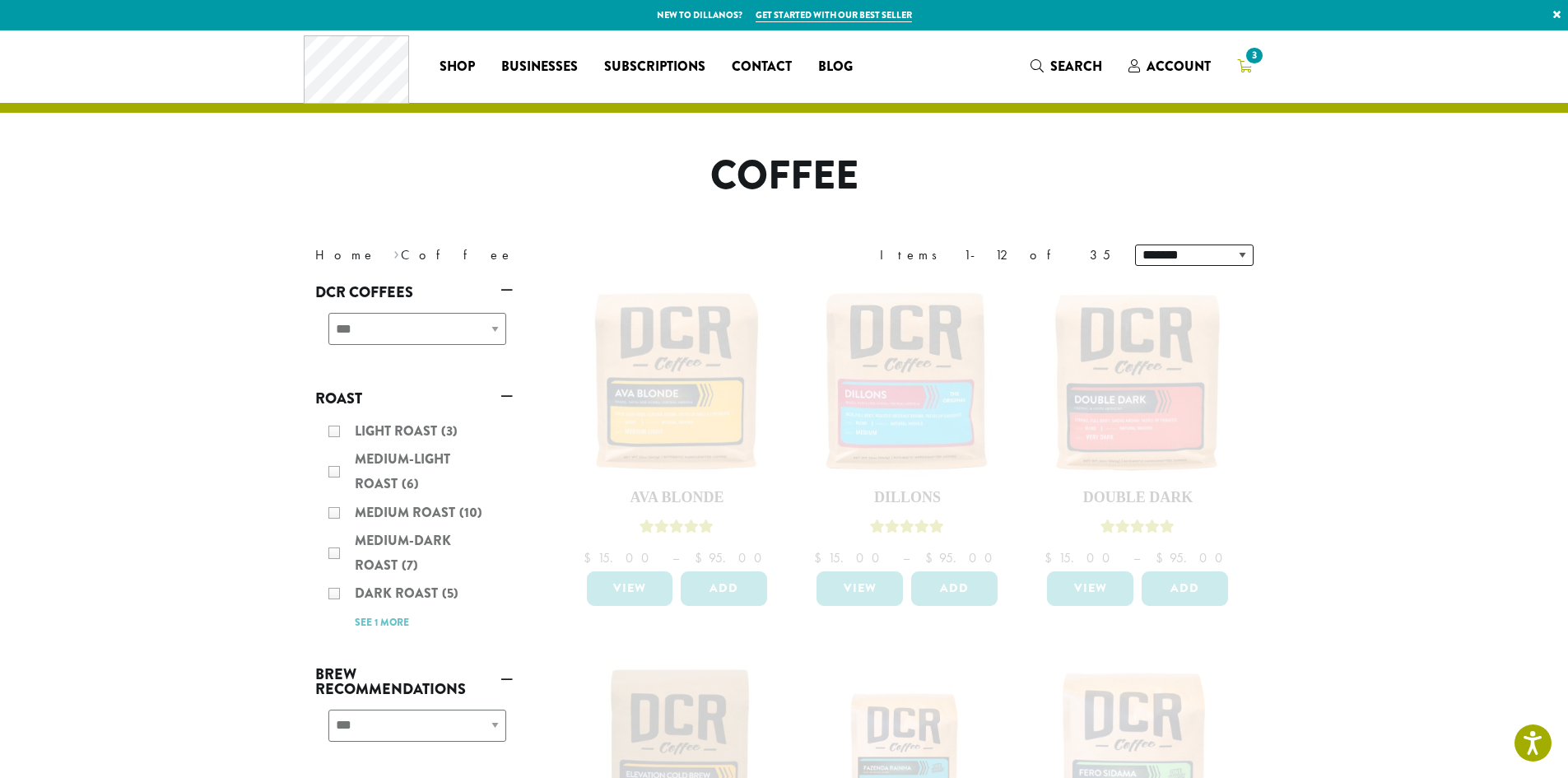
click at [1248, 56] on span "3" at bounding box center [1253, 55] width 22 height 22
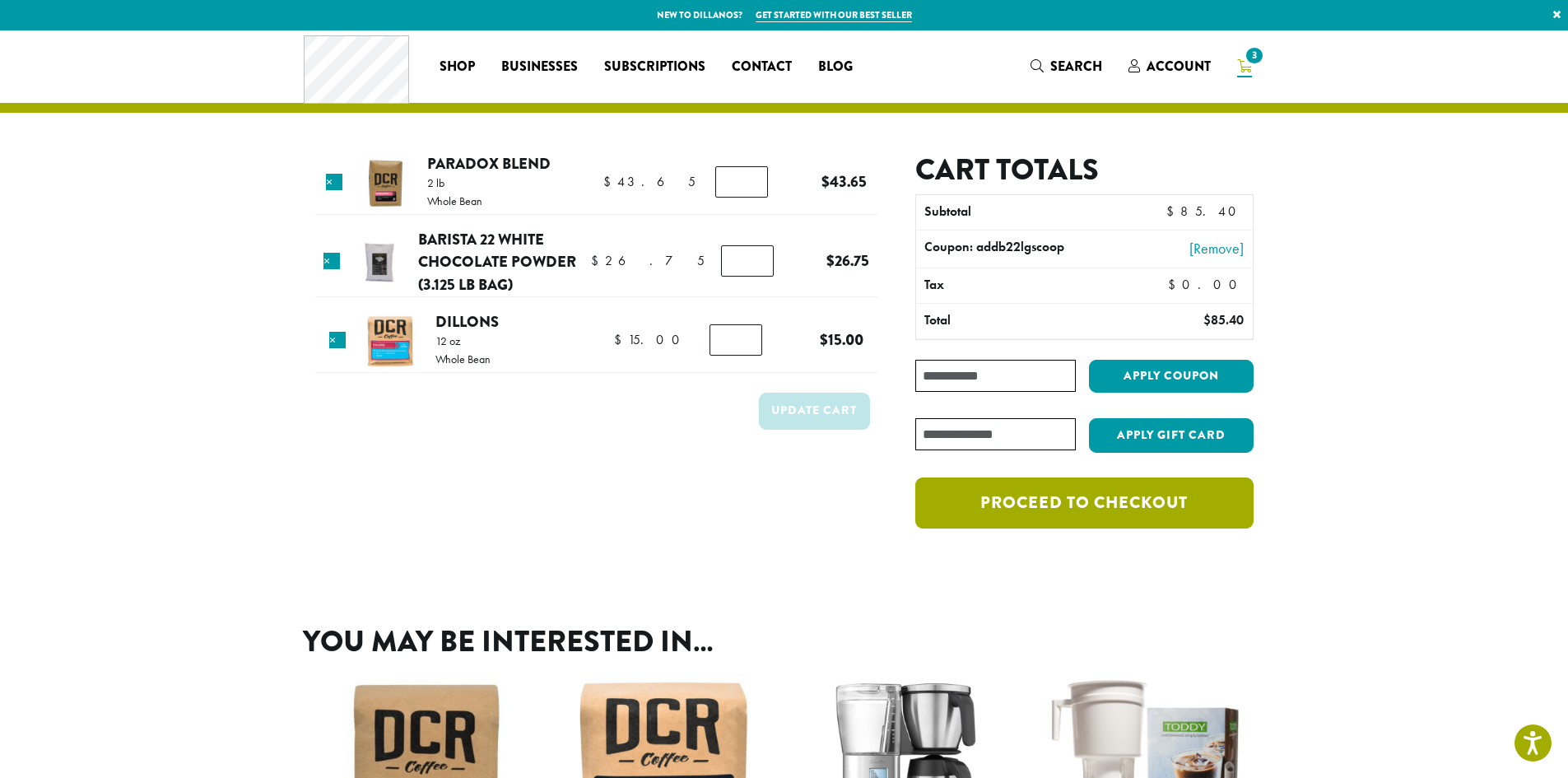
click at [1236, 508] on link "Proceed to checkout" at bounding box center [1084, 502] width 338 height 51
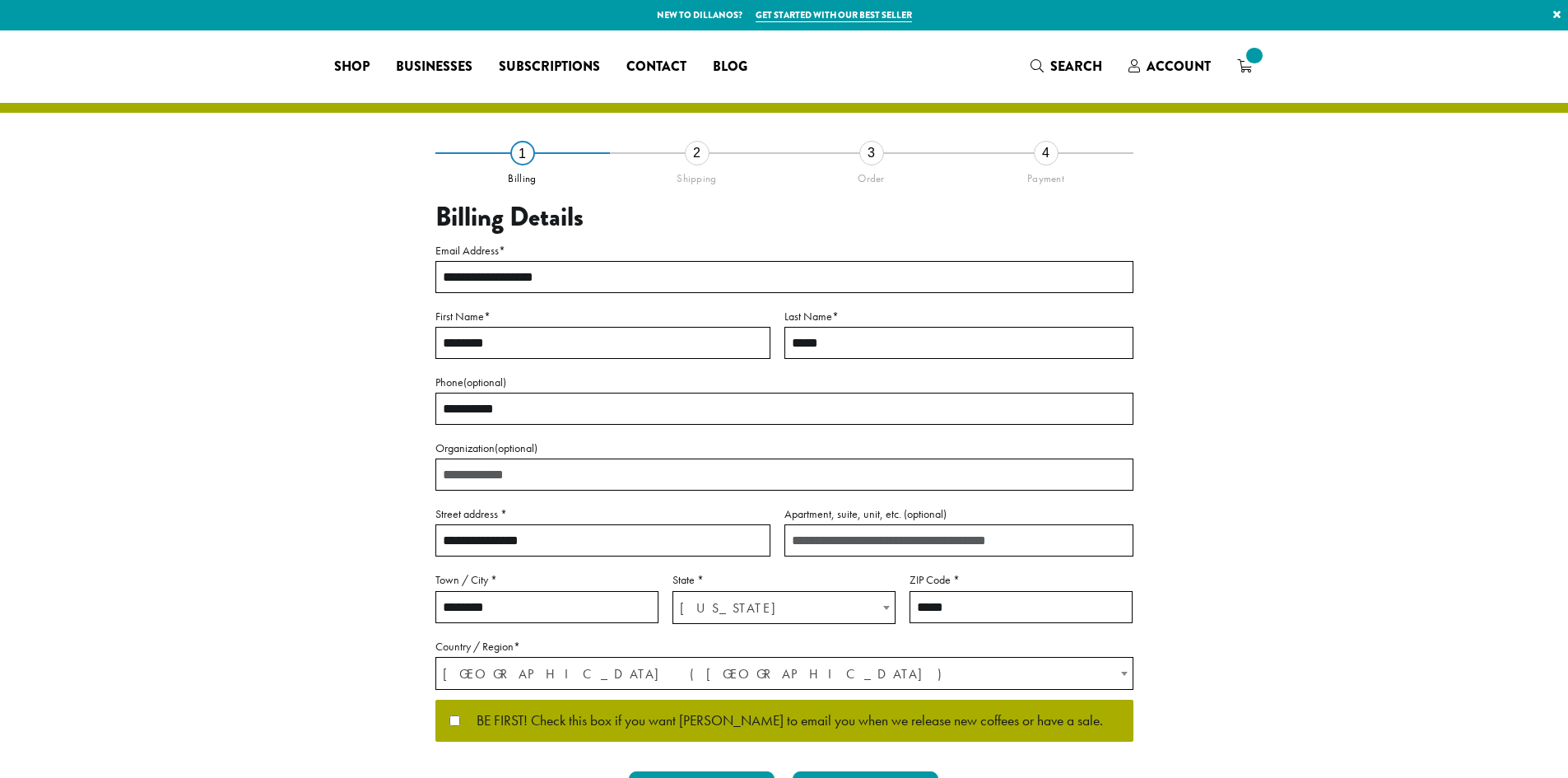
select select "**"
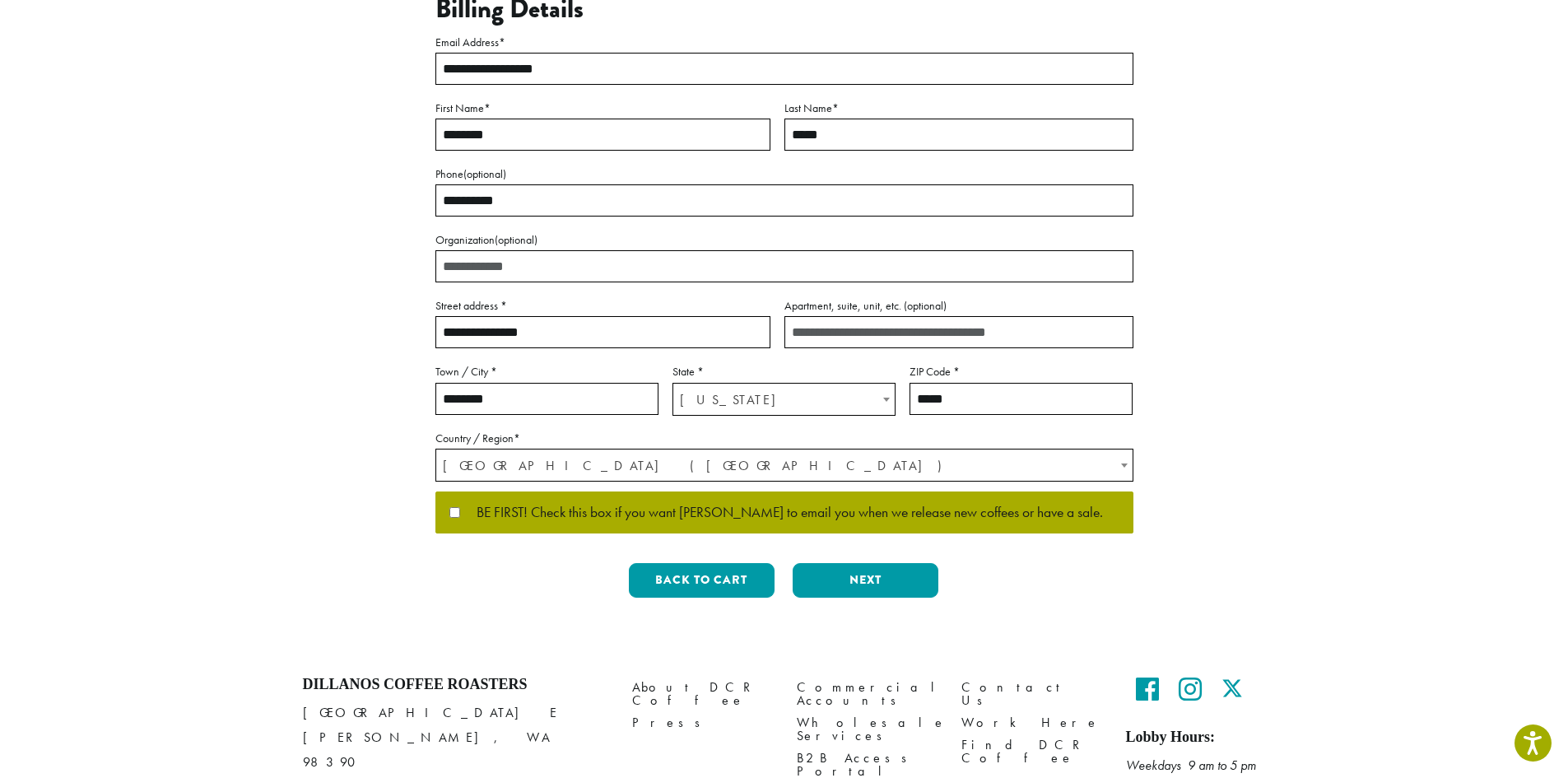
scroll to position [220, 0]
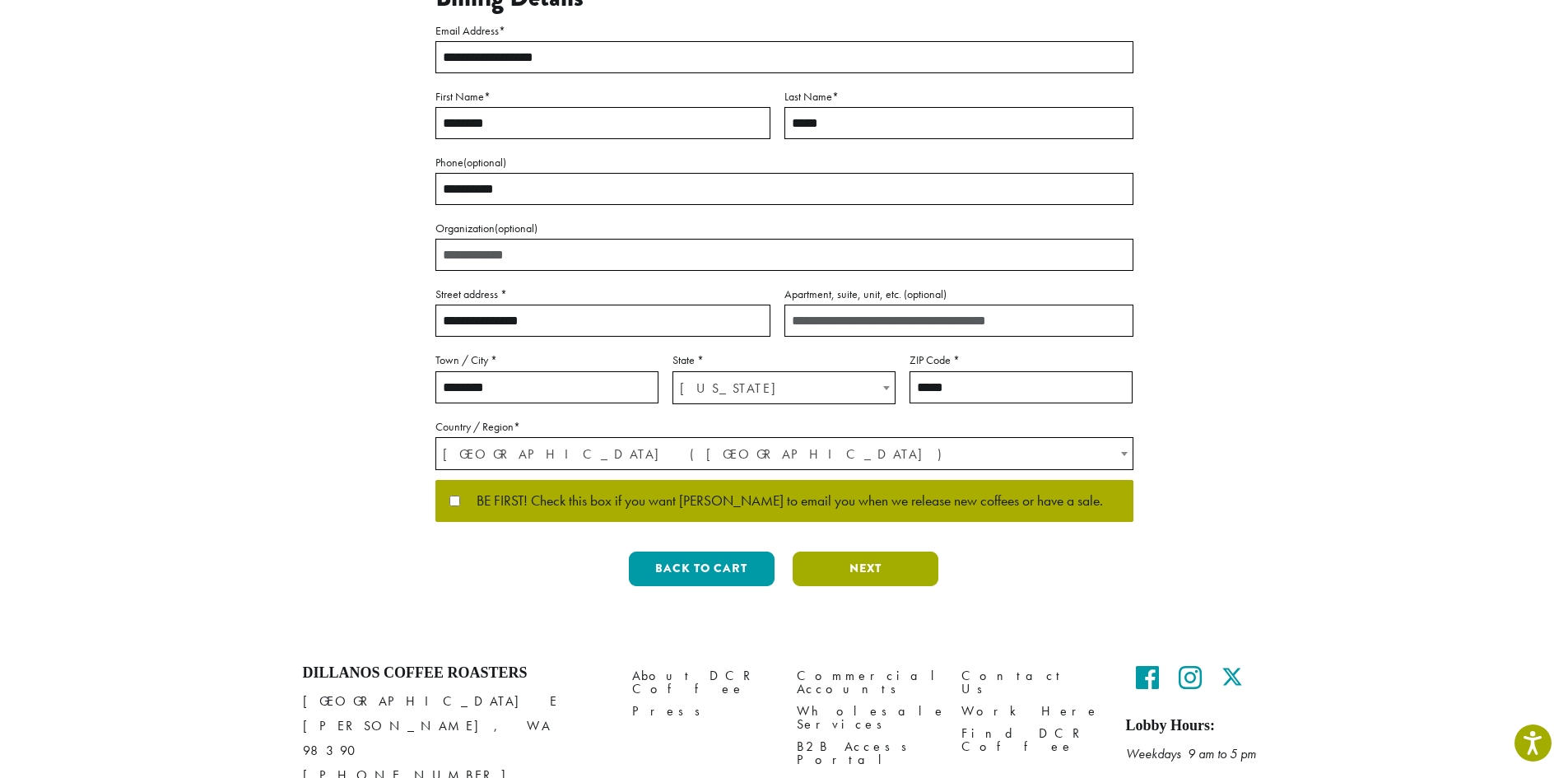
click at [868, 570] on button "Next" at bounding box center [865, 568] width 146 height 34
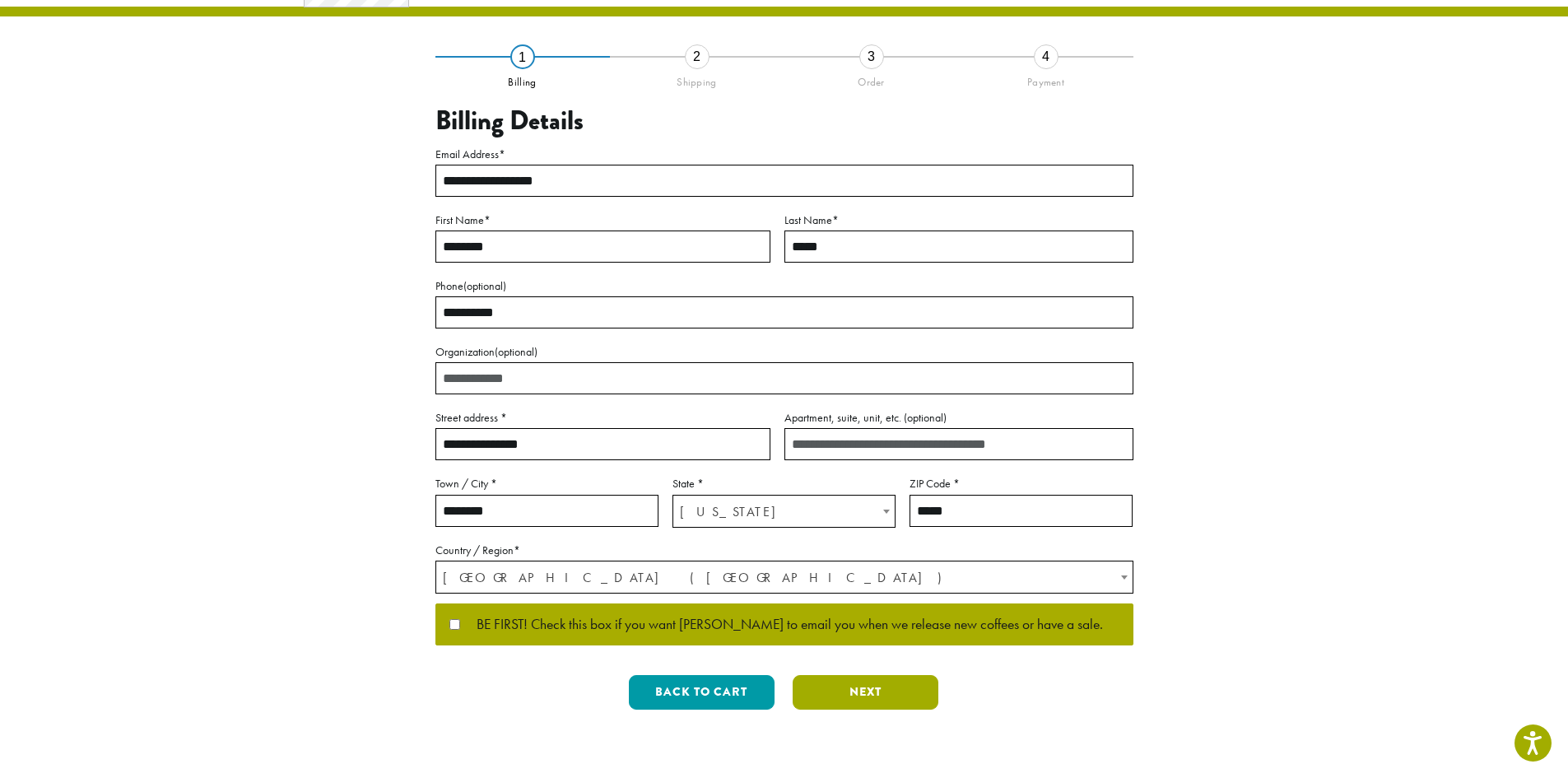
scroll to position [0, 0]
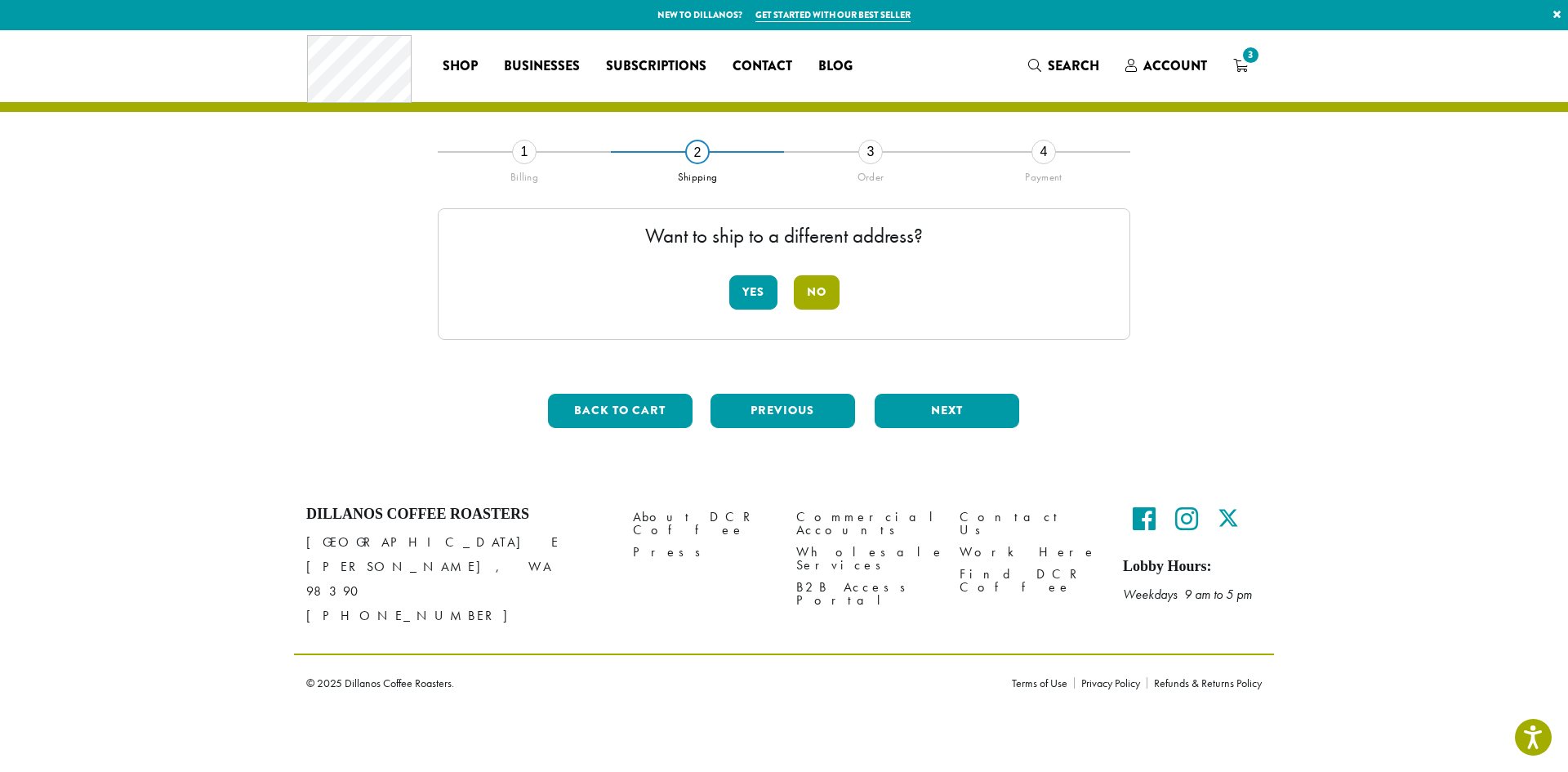
click at [813, 293] on button "No" at bounding box center [817, 292] width 46 height 34
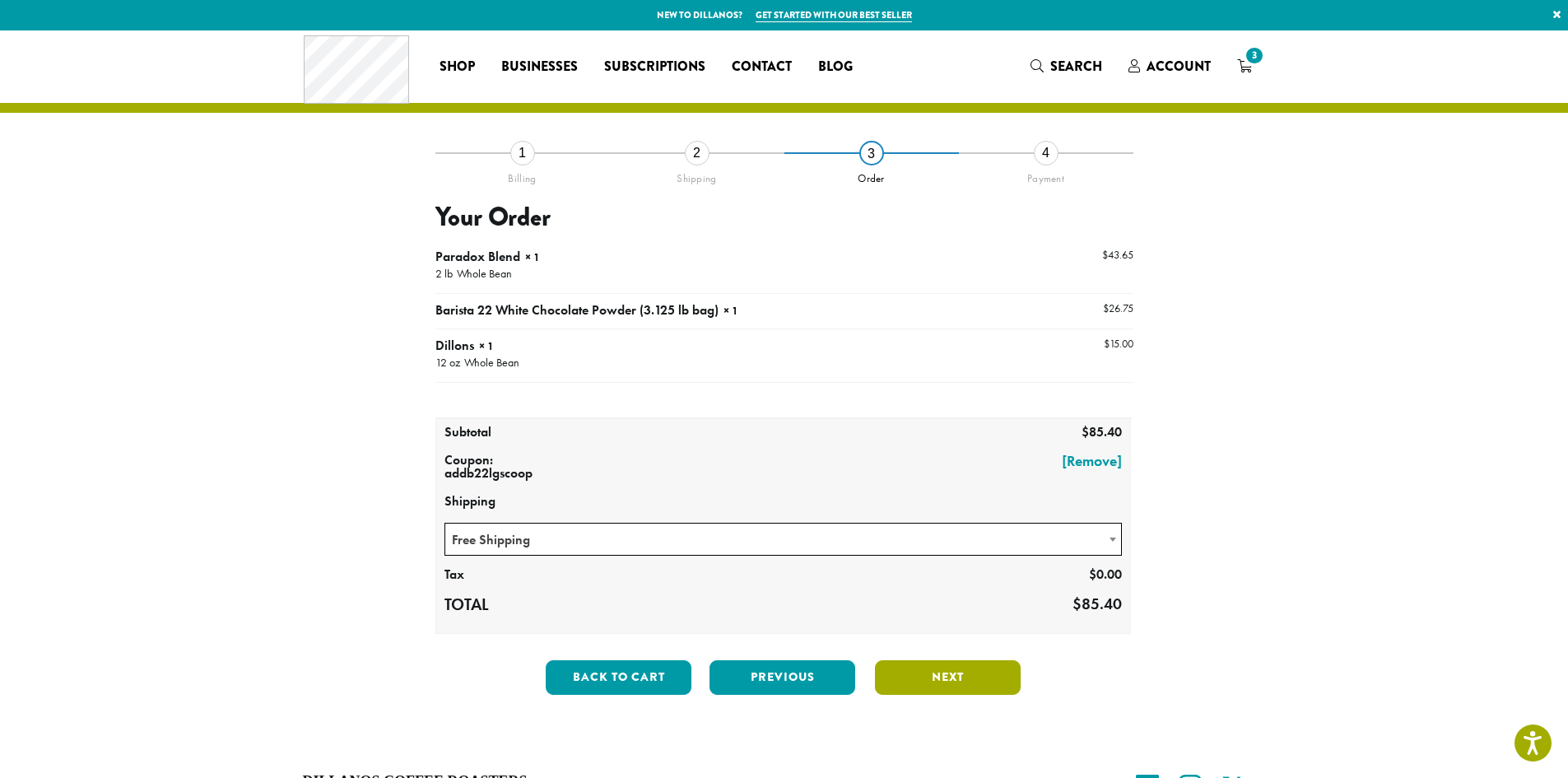
click at [933, 673] on button "Next" at bounding box center [948, 678] width 146 height 34
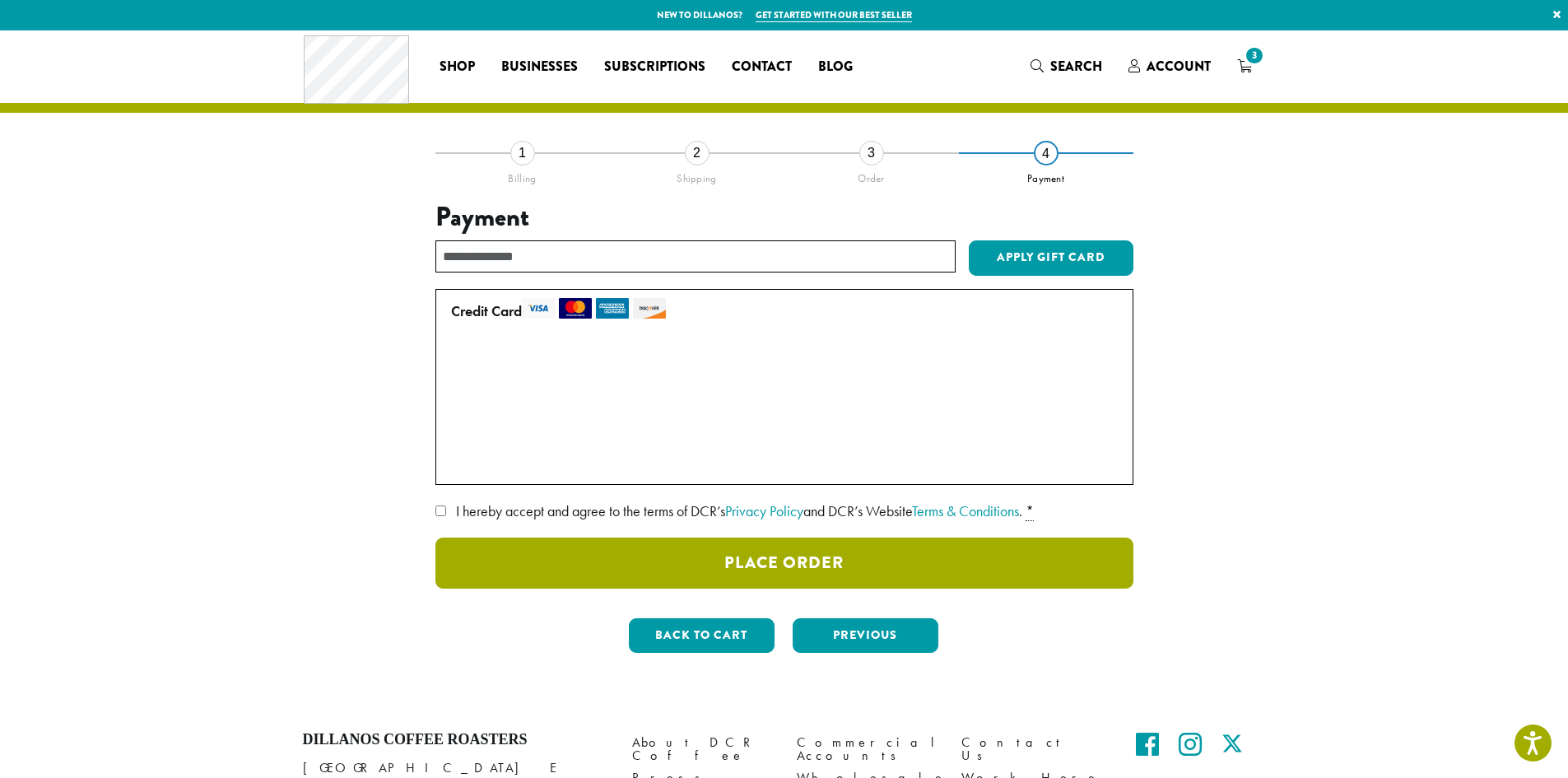
click at [826, 576] on button "Place Order" at bounding box center [784, 562] width 698 height 51
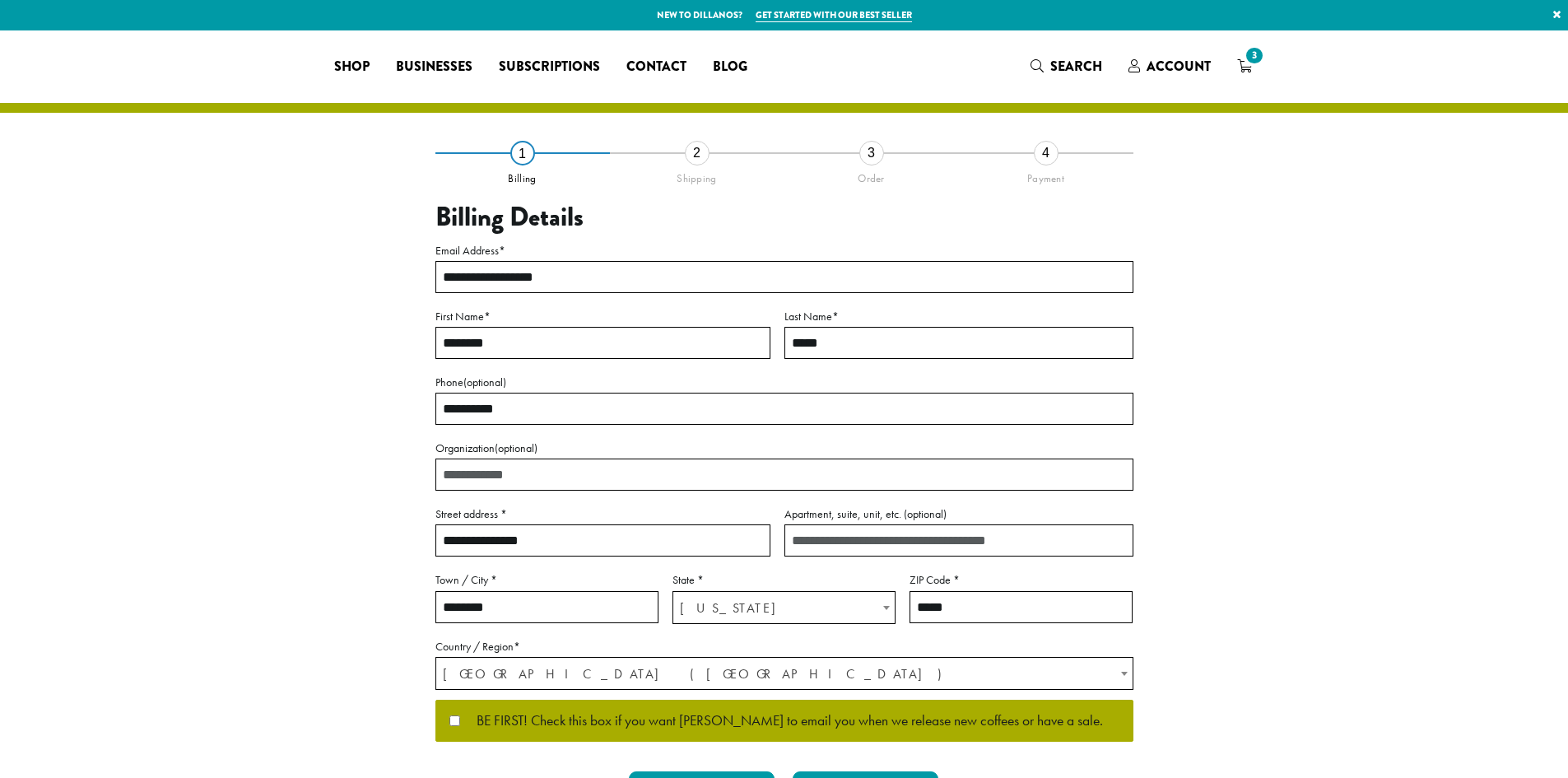
select select "**"
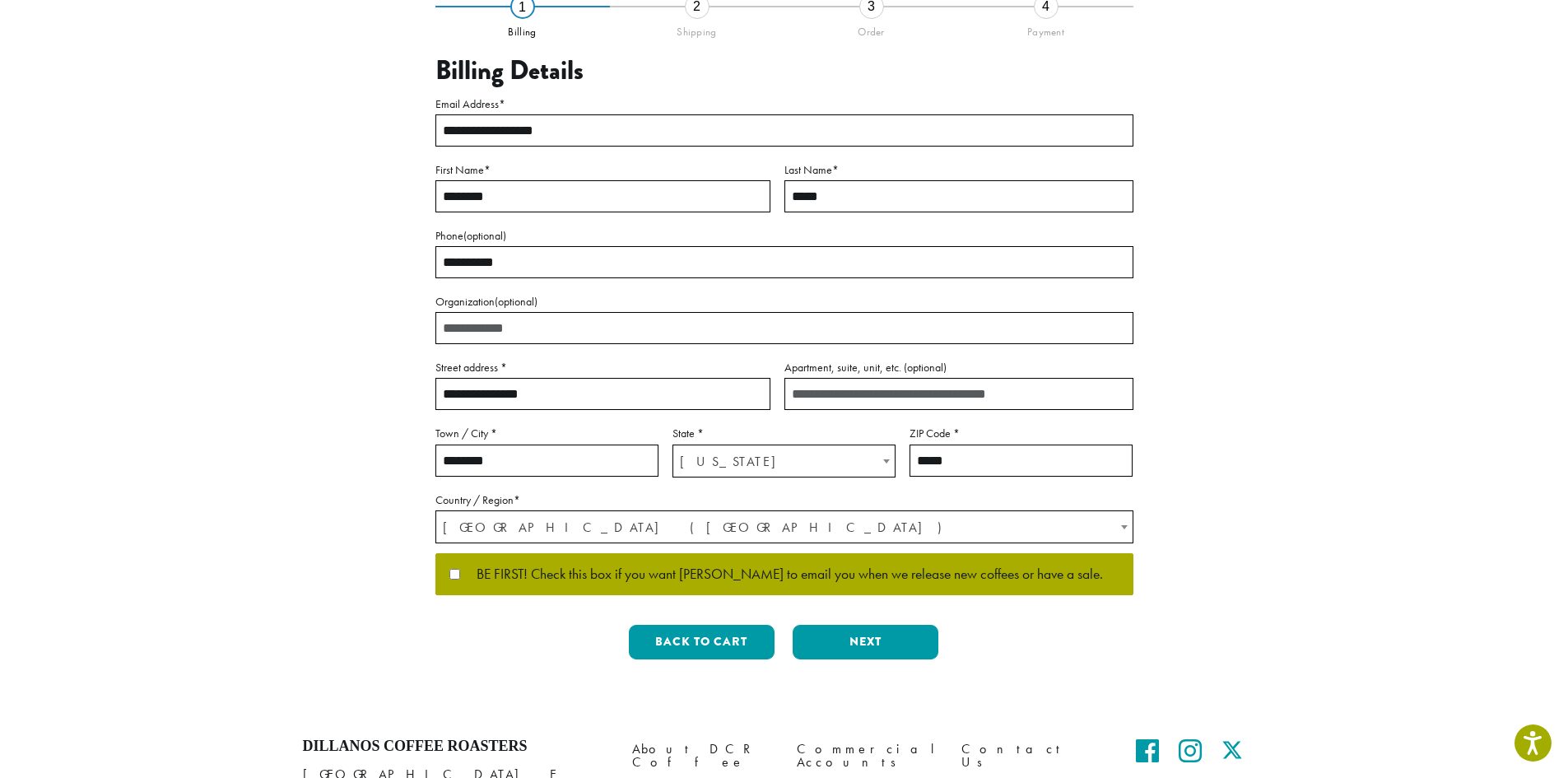
scroll to position [147, 0]
click at [902, 643] on button "Next" at bounding box center [865, 641] width 146 height 34
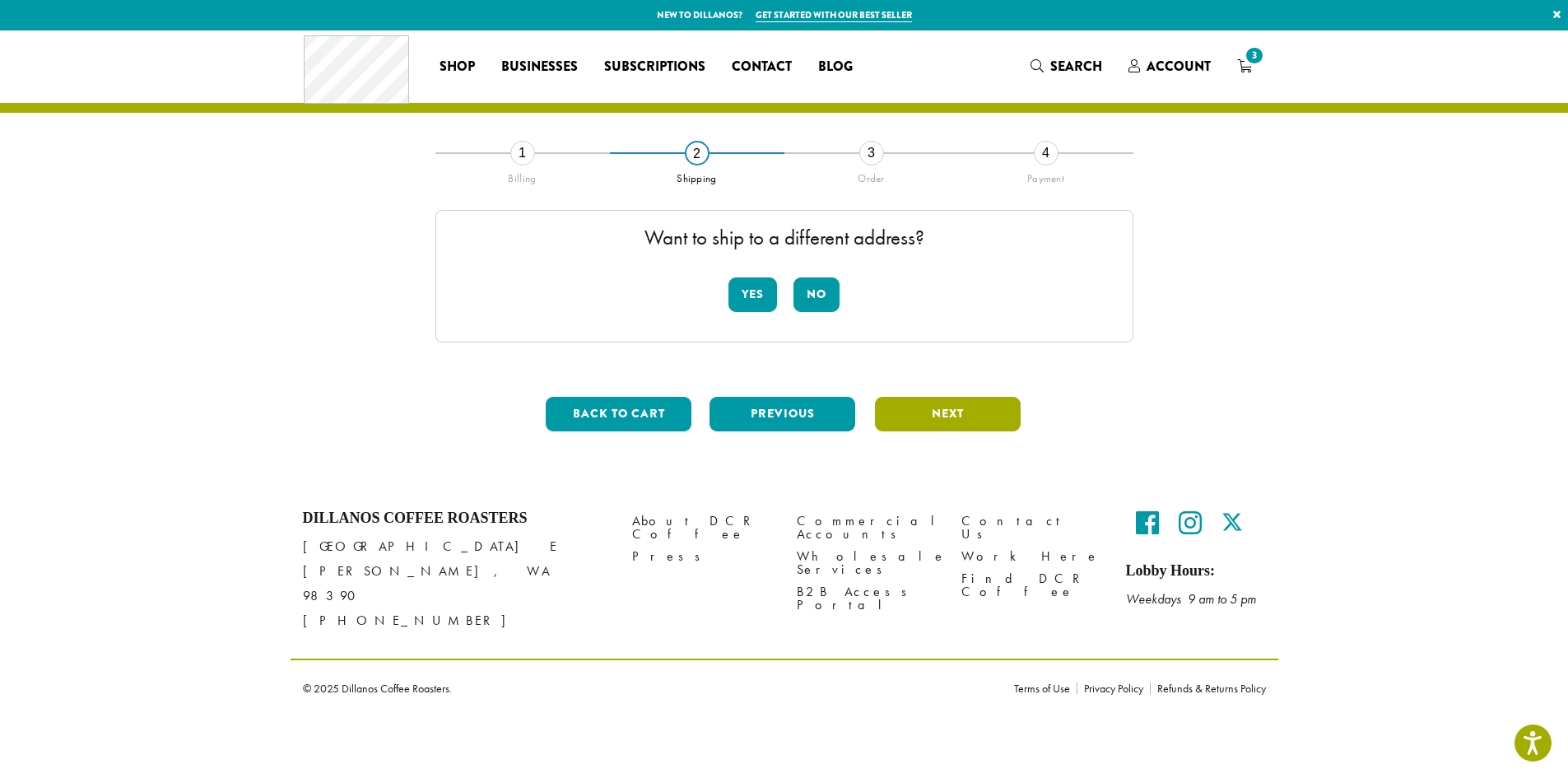
scroll to position [0, 0]
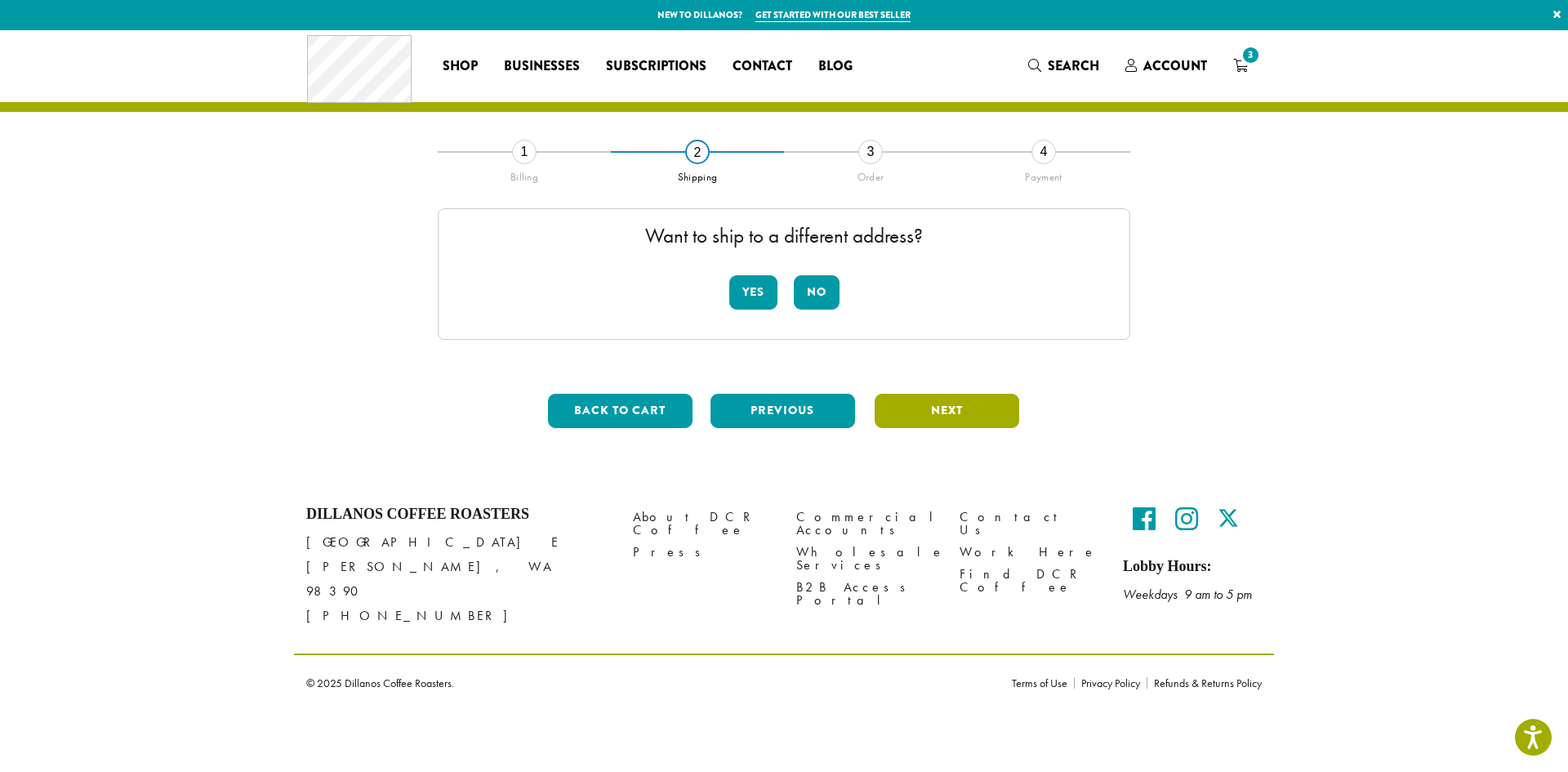
click at [953, 416] on button "Next" at bounding box center [947, 410] width 144 height 34
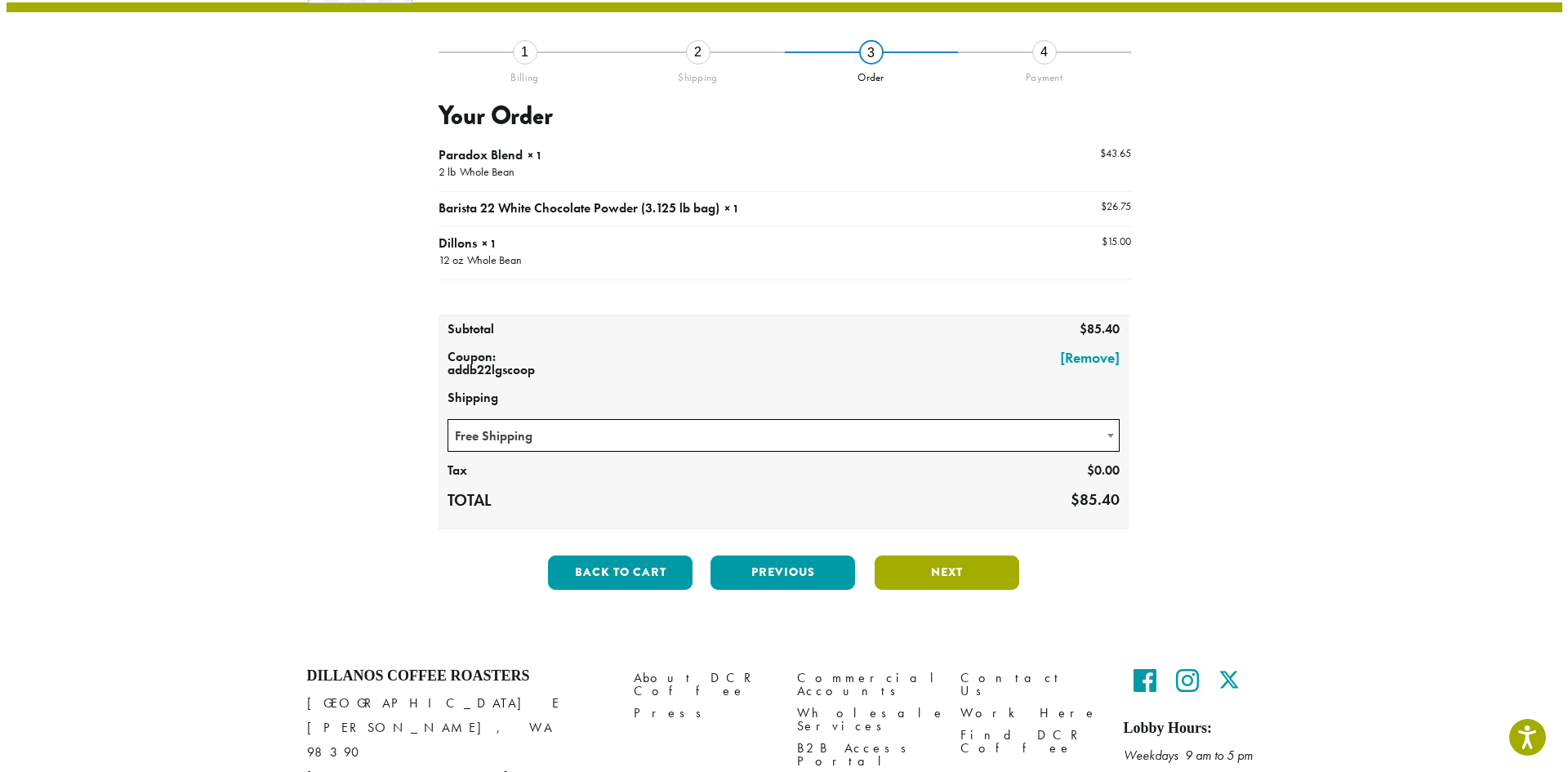
scroll to position [101, 0]
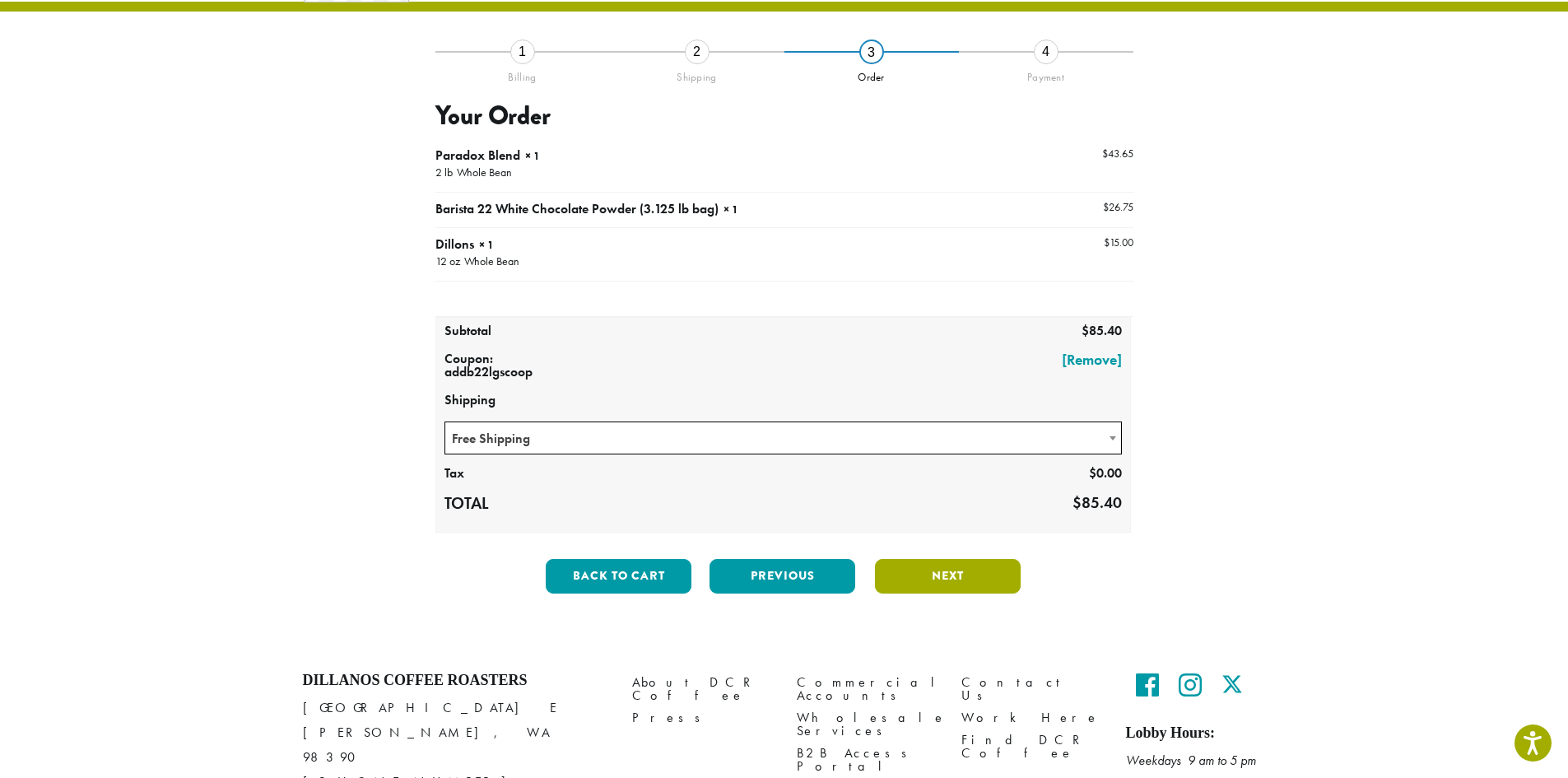
click at [937, 576] on button "Next" at bounding box center [948, 576] width 146 height 34
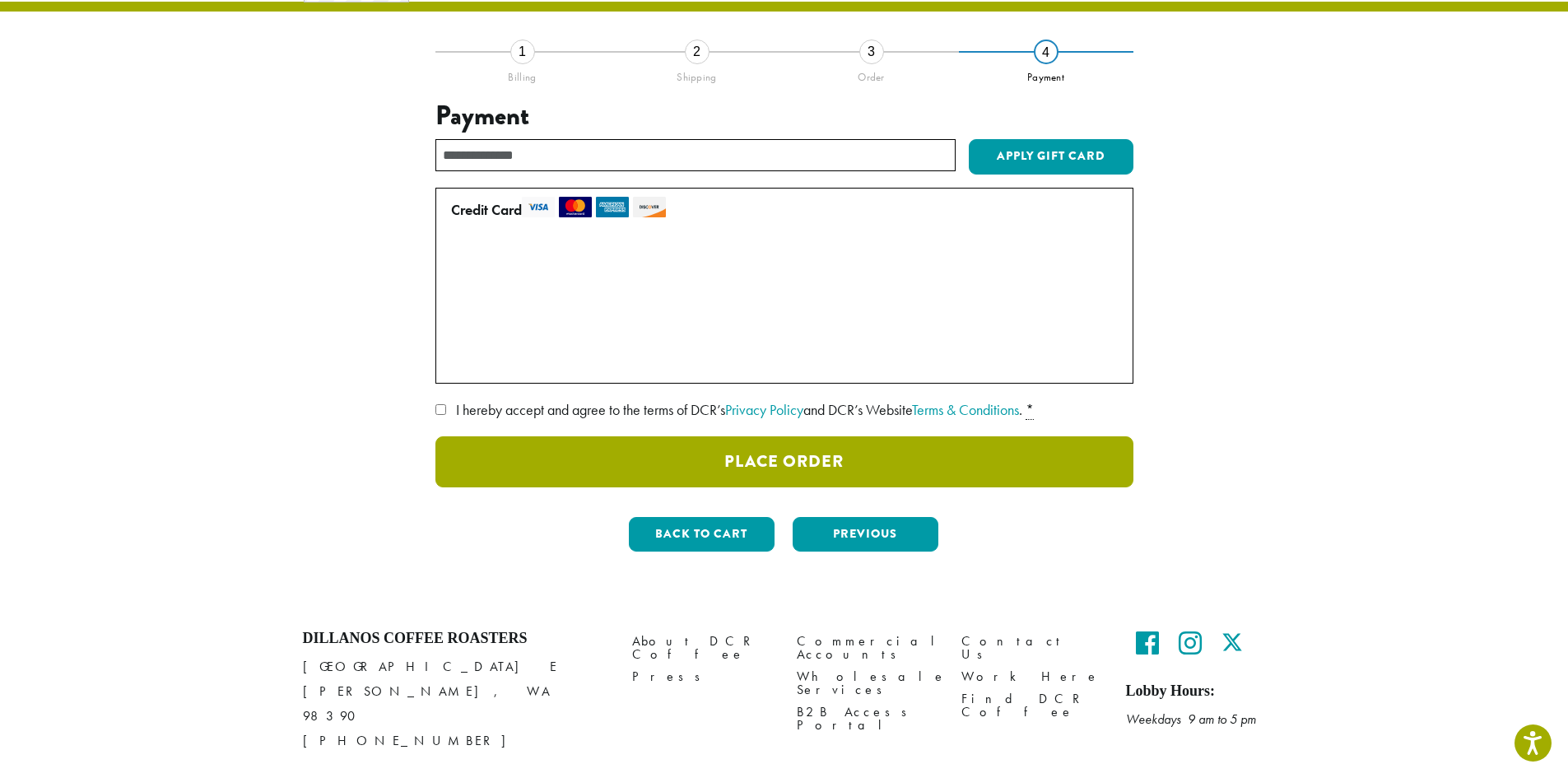
click at [790, 467] on button "Place Order" at bounding box center [784, 461] width 698 height 51
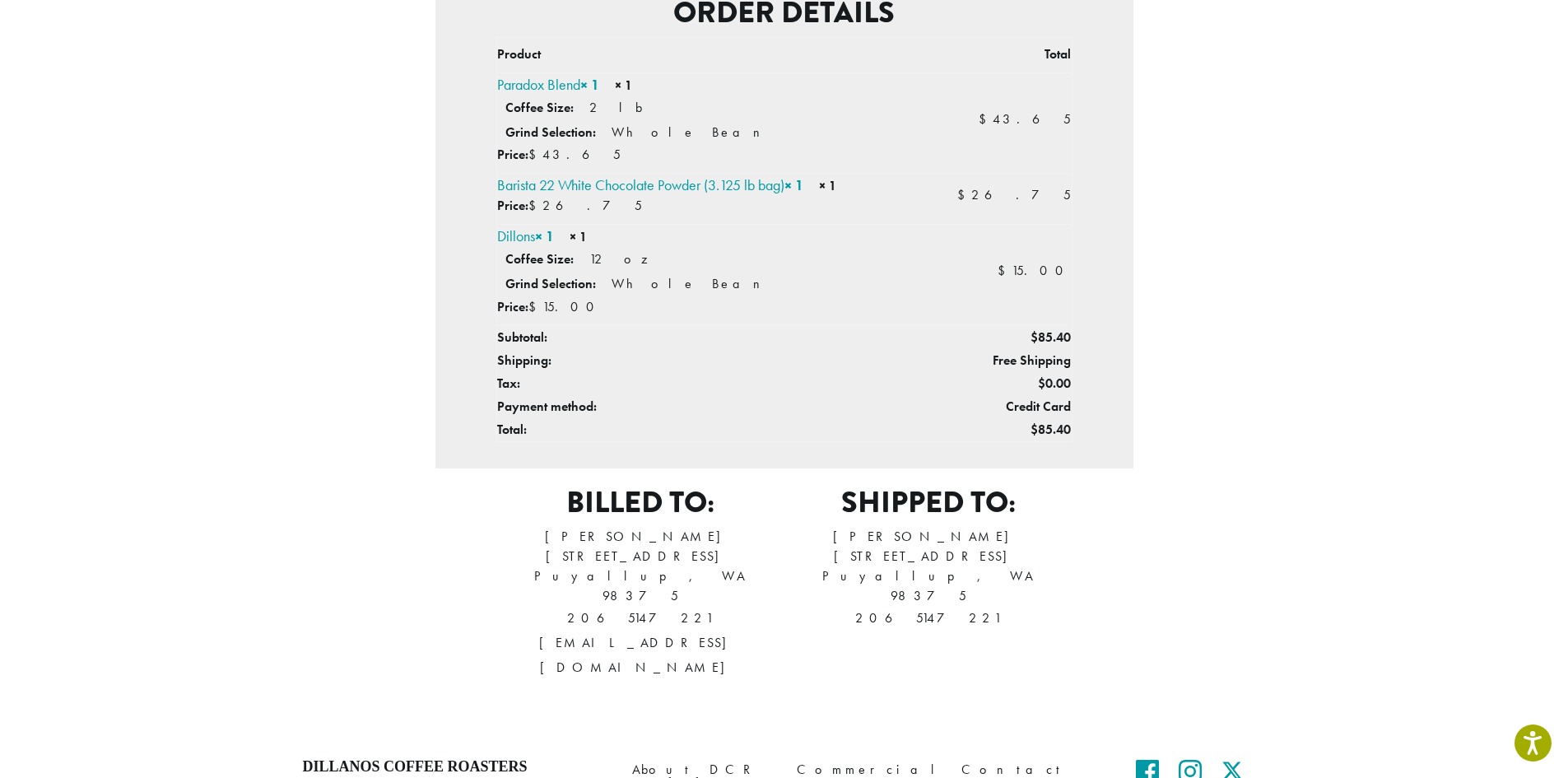
scroll to position [450, 0]
